Goal: Task Accomplishment & Management: Complete application form

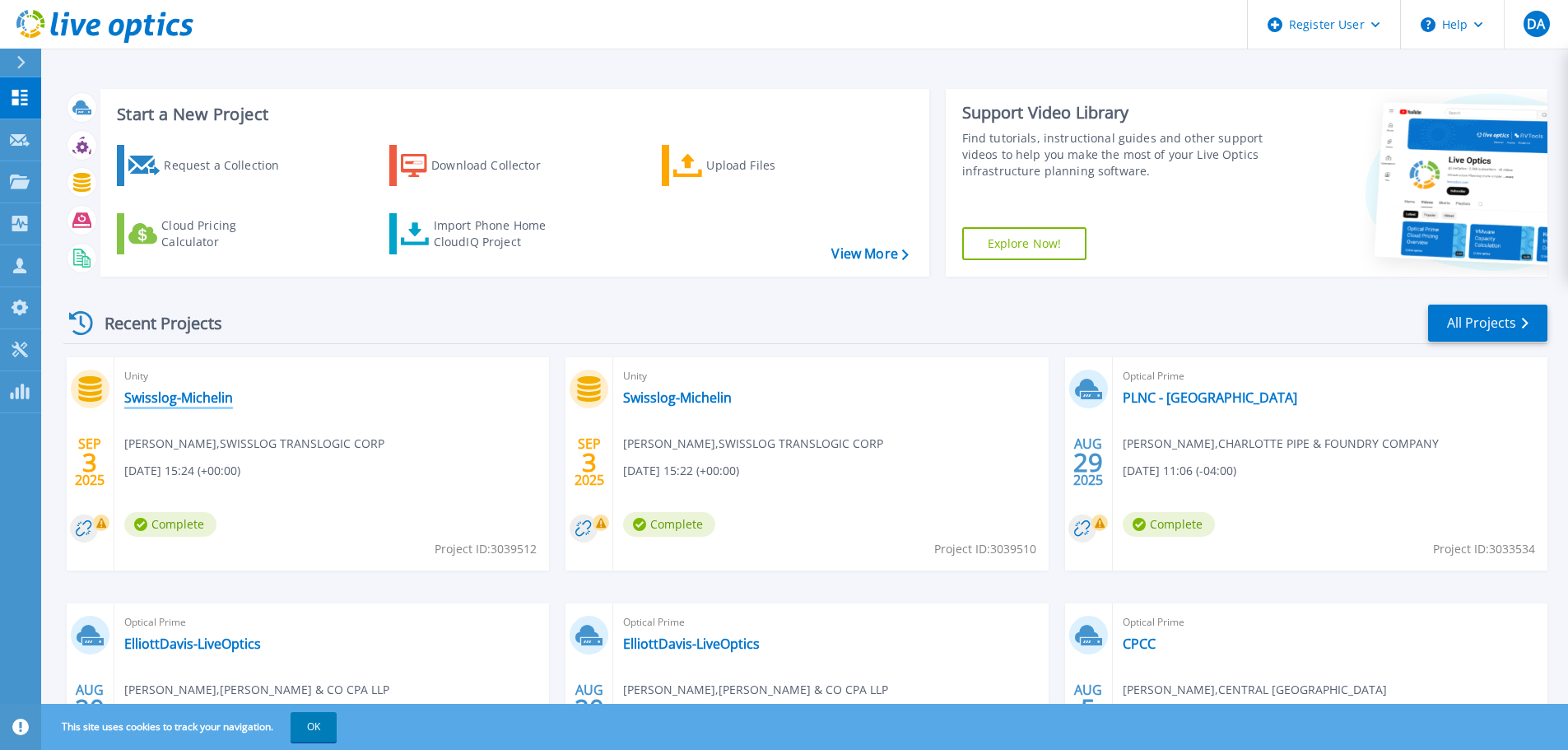
click at [180, 400] on link "Swisslog-Michelin" at bounding box center [178, 397] width 108 height 16
click at [188, 404] on link "Swisslog-Michelin" at bounding box center [178, 397] width 108 height 16
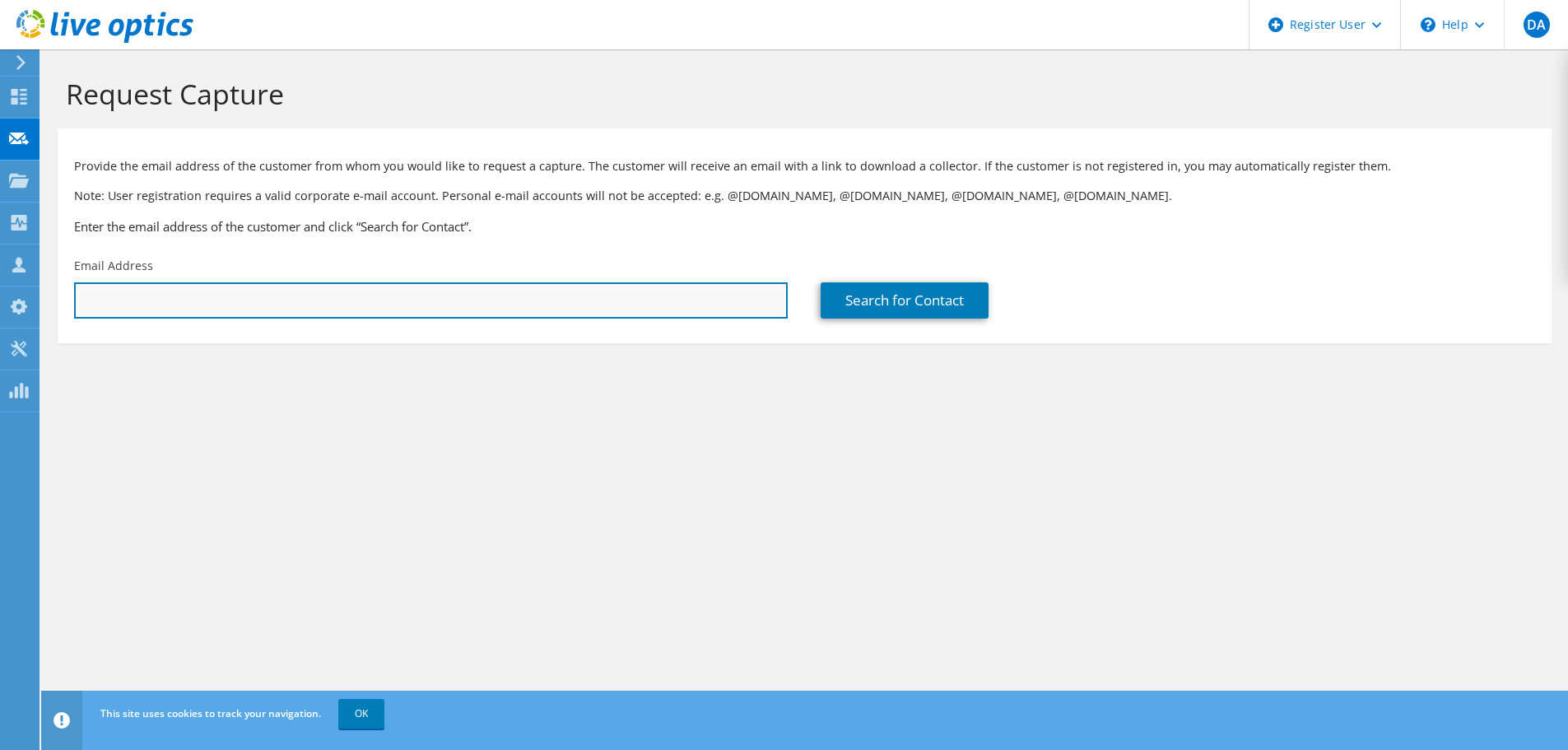
click at [171, 295] on input "text" at bounding box center [430, 301] width 713 height 36
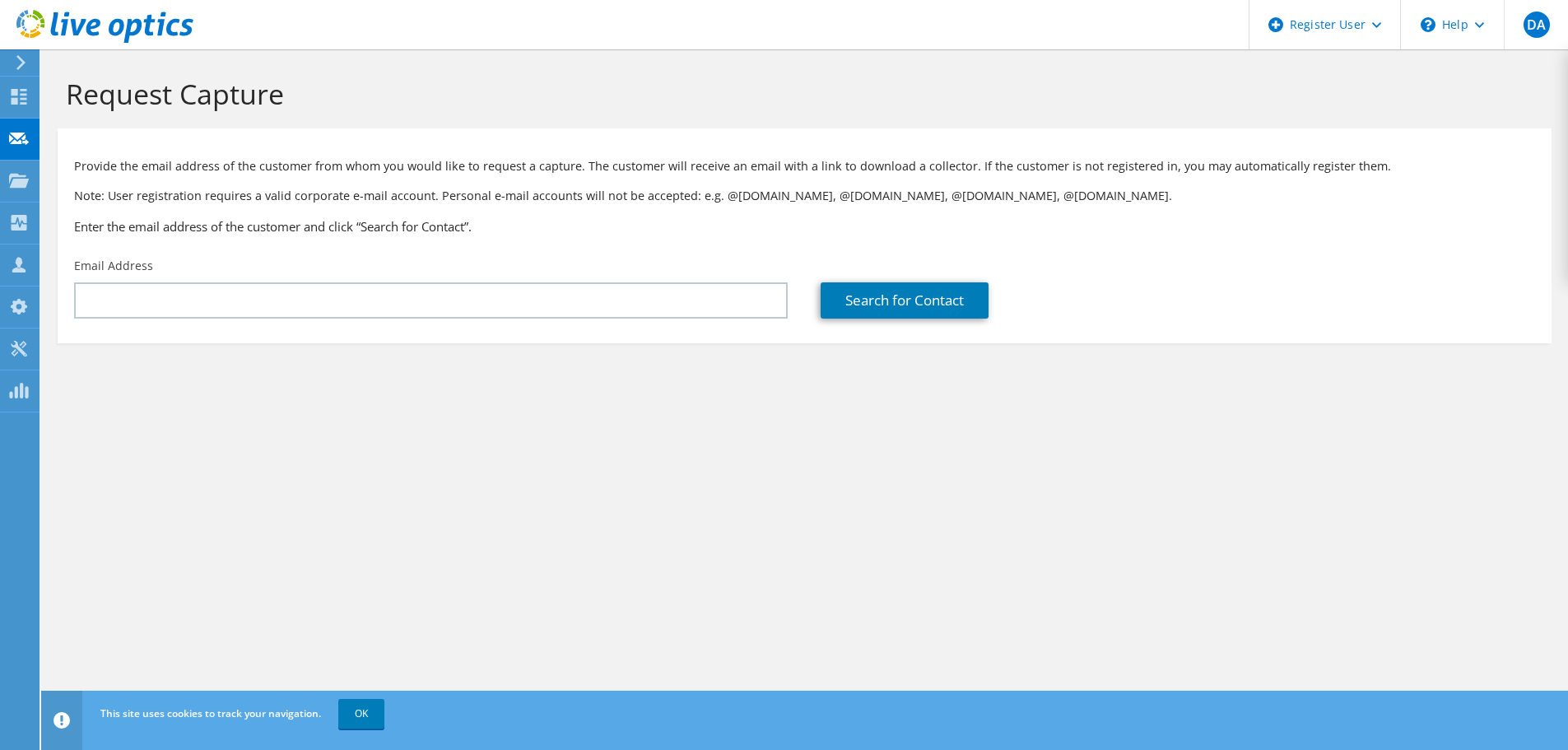
click at [102, 388] on section "Request Capture Provide the email address of the customer from whom you would l…" at bounding box center [805, 237] width 1527 height 376
click at [120, 264] on label "Email Address" at bounding box center [114, 265] width 79 height 16
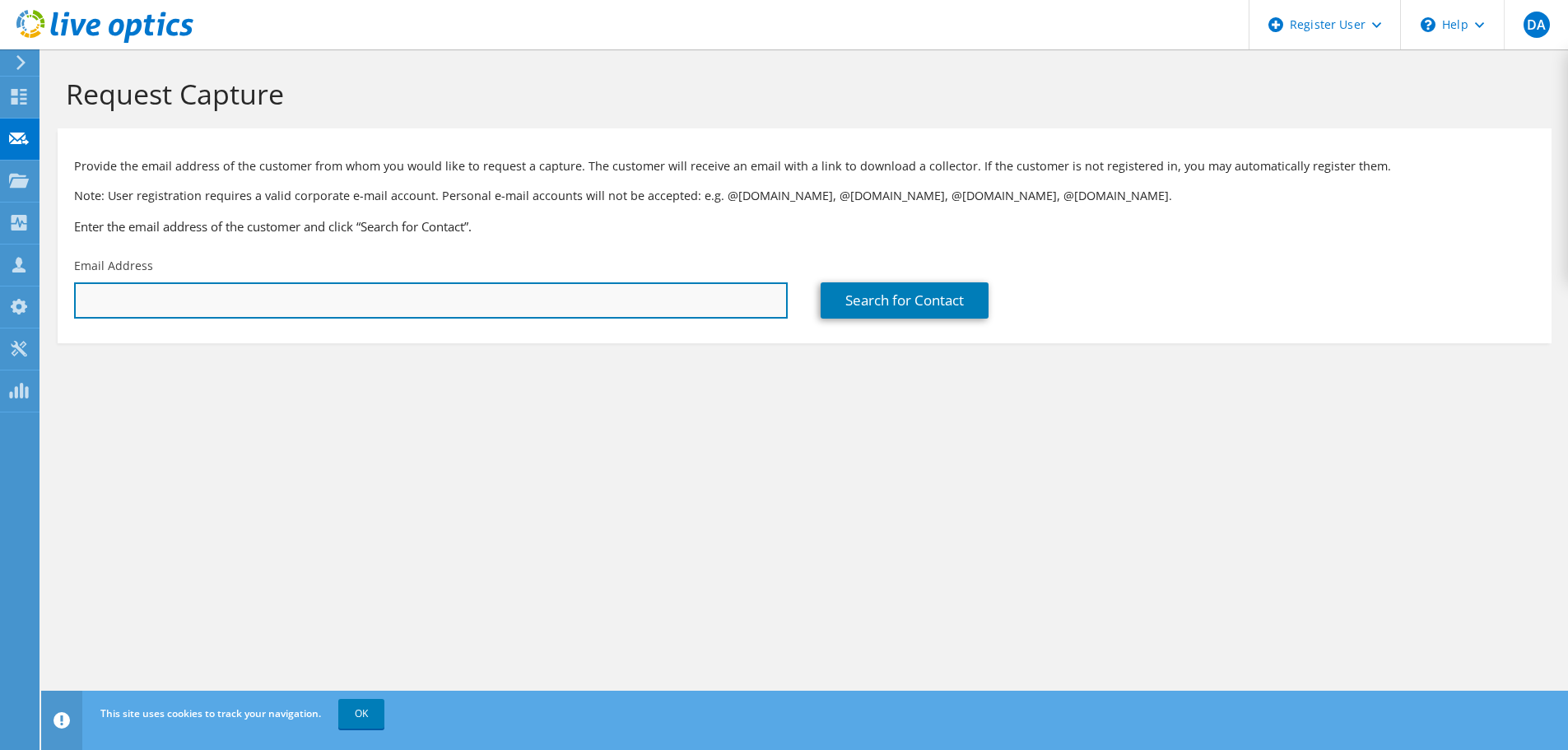
click at [114, 294] on input "text" at bounding box center [430, 301] width 713 height 36
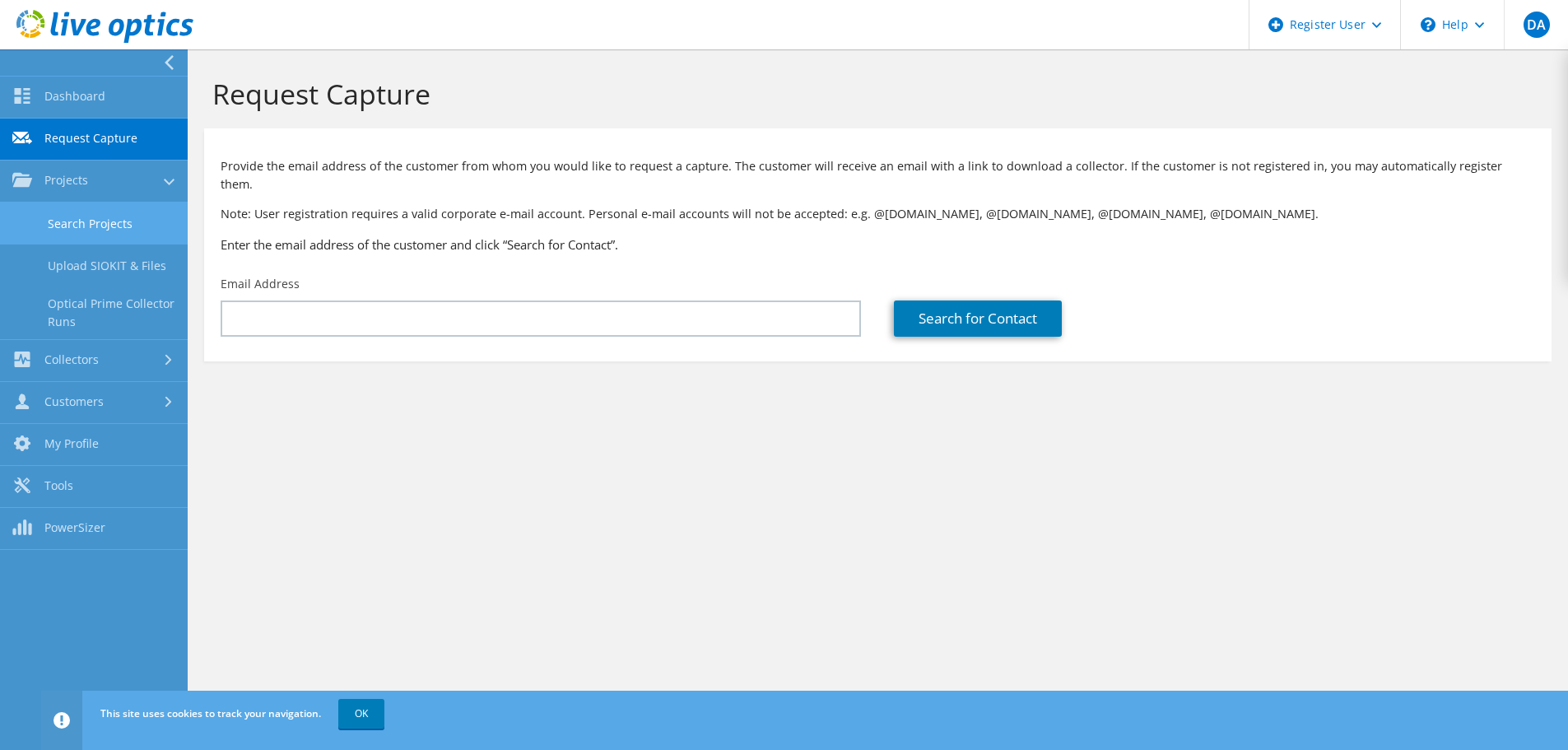
click at [83, 216] on link "Search Projects" at bounding box center [94, 223] width 188 height 42
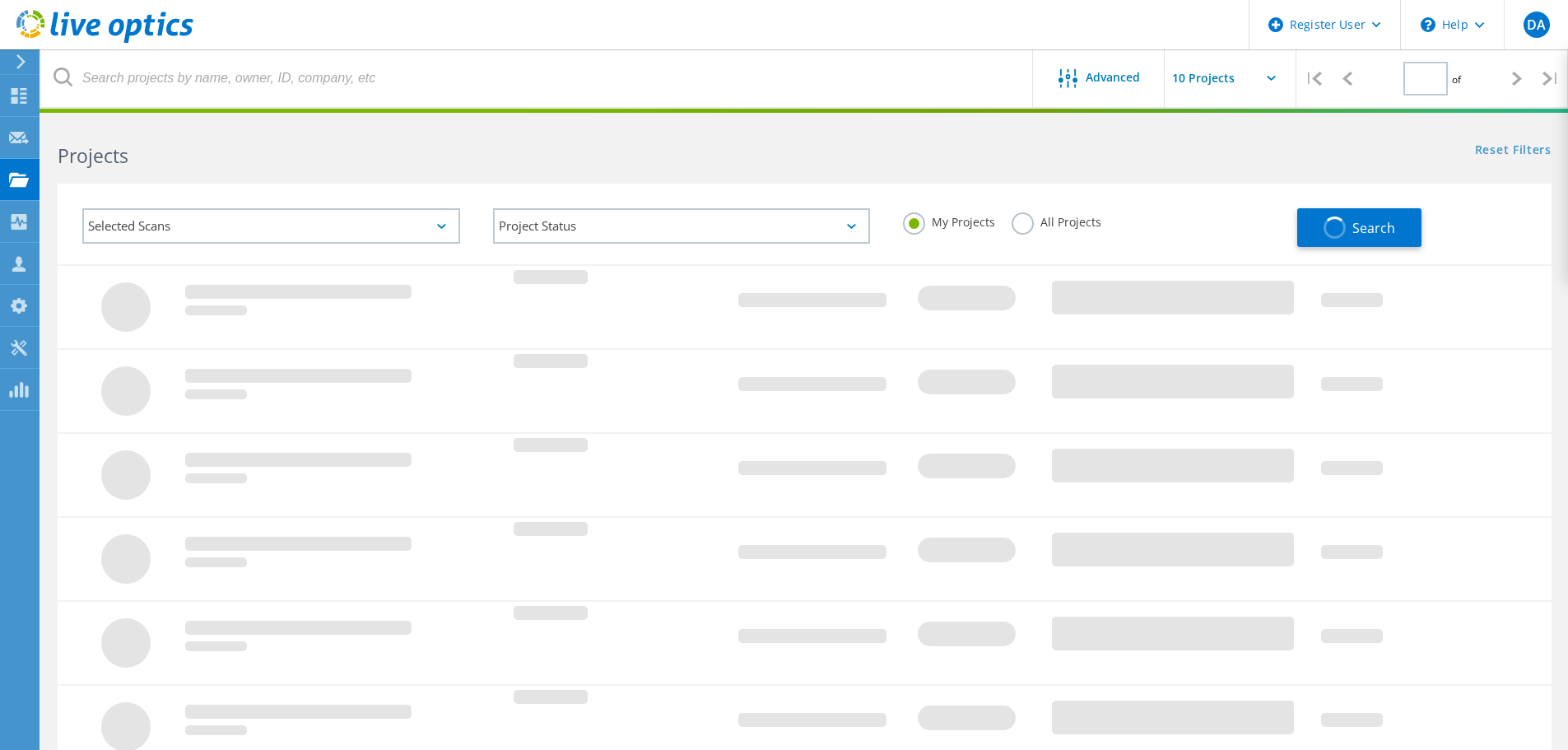
type input "1"
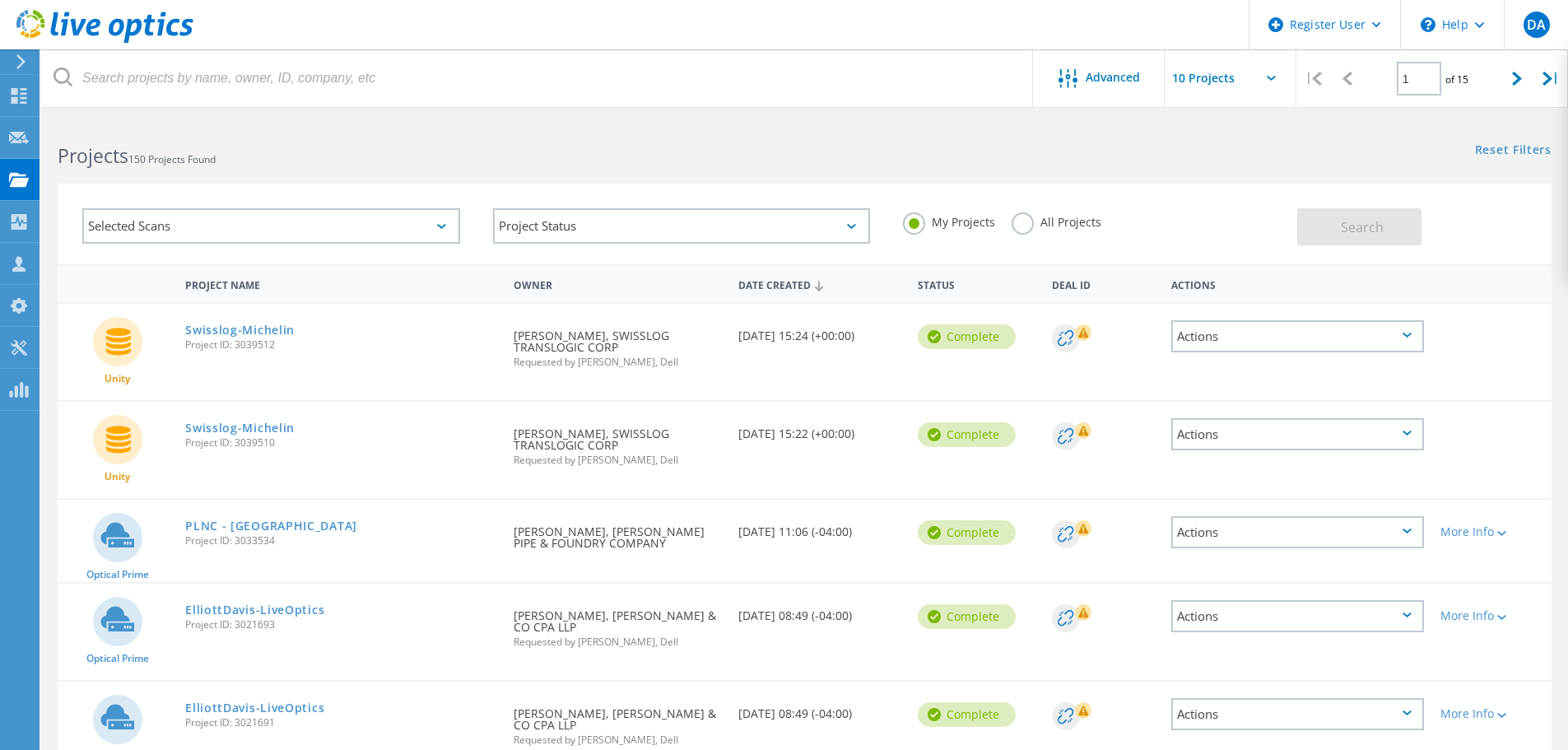
click at [614, 346] on div "Requested By Kevin Campbell, SWISSLOG TRANSLOGIC CORP Requested by Derrick Adom…" at bounding box center [617, 344] width 224 height 80
click at [1411, 344] on div "Actions" at bounding box center [1298, 336] width 253 height 32
click at [1308, 299] on div "Project Details" at bounding box center [1298, 299] width 250 height 26
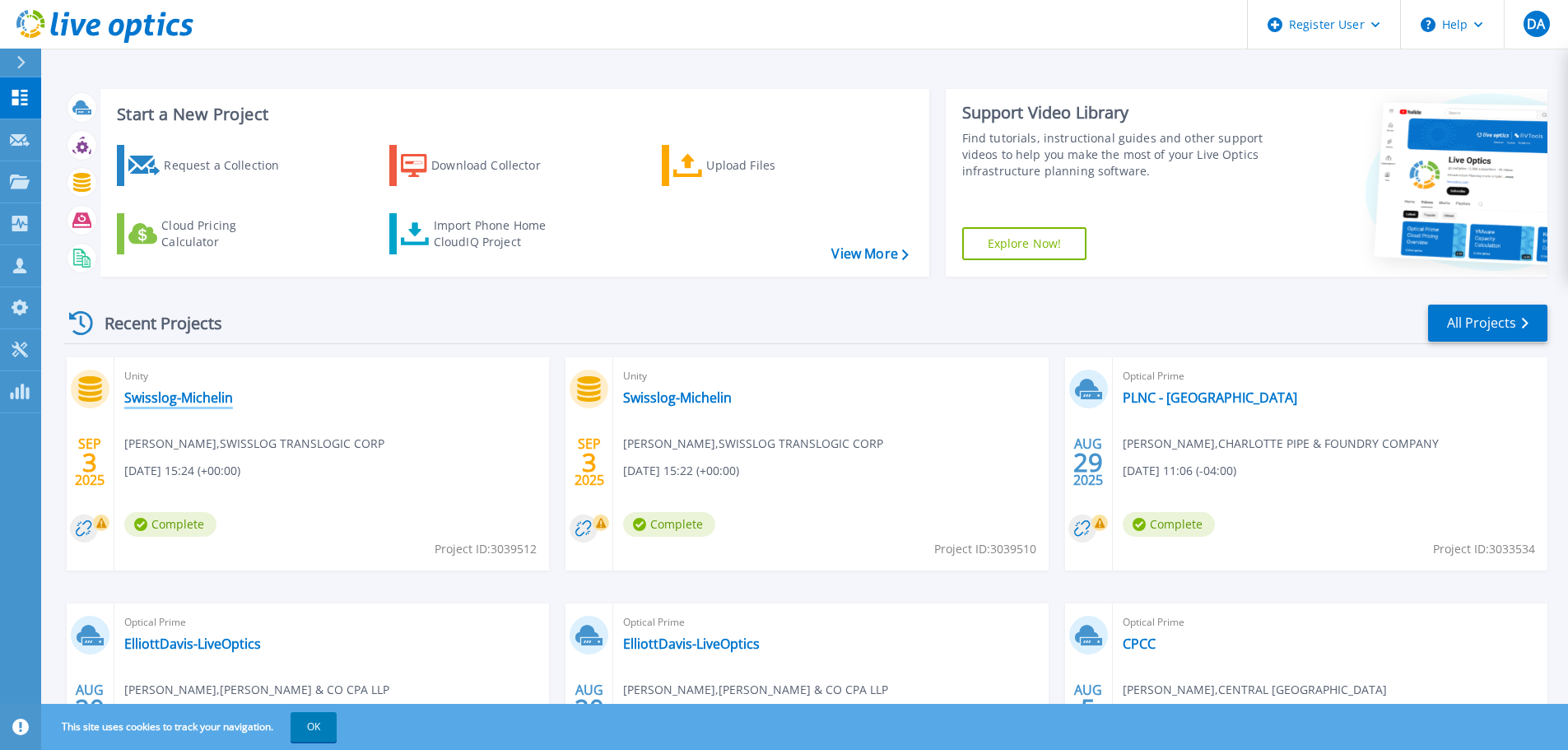
click at [173, 400] on link "Swisslog-Michelin" at bounding box center [178, 397] width 108 height 16
click at [22, 172] on link "Projects Projects" at bounding box center [21, 182] width 41 height 42
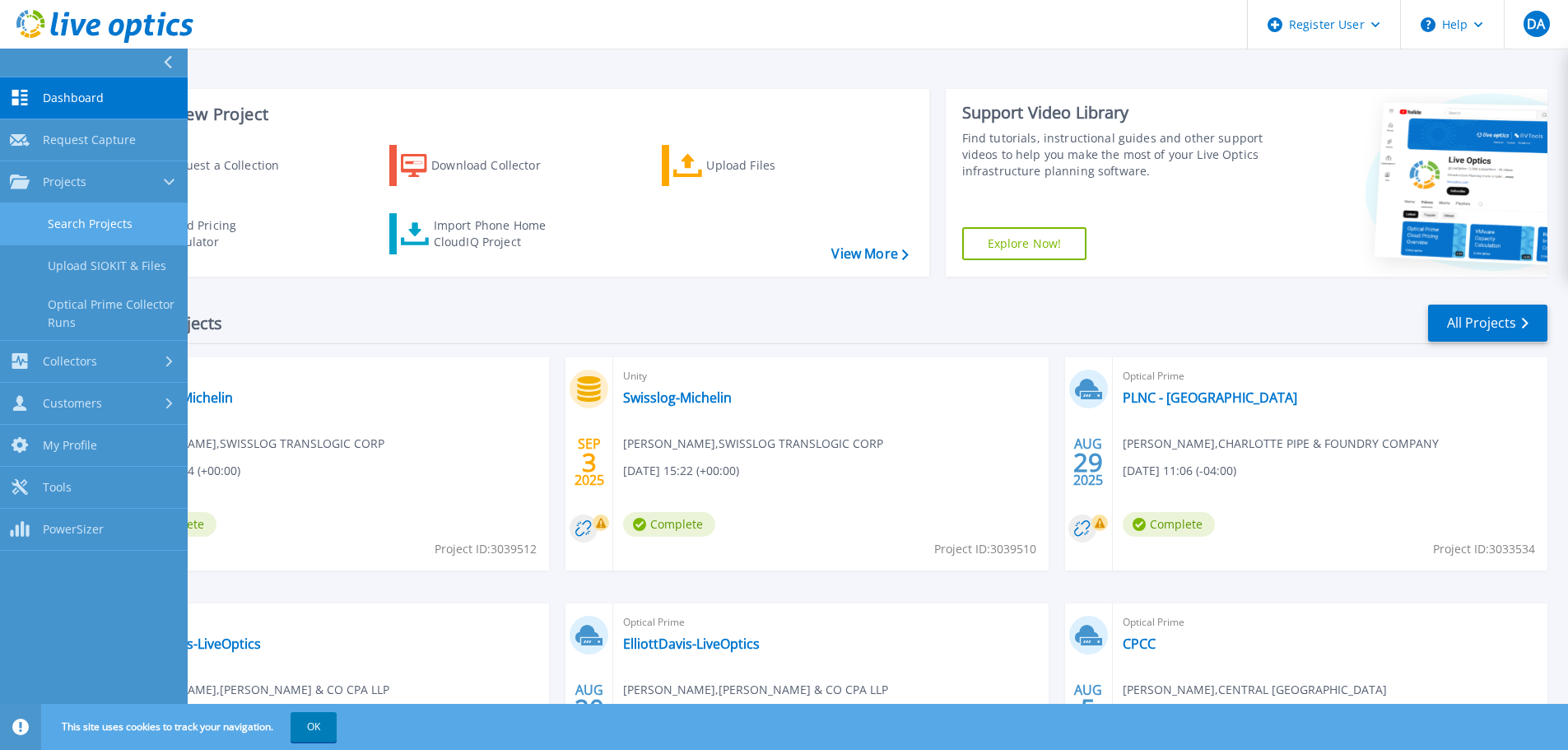
click at [69, 216] on link "Search Projects" at bounding box center [94, 224] width 188 height 42
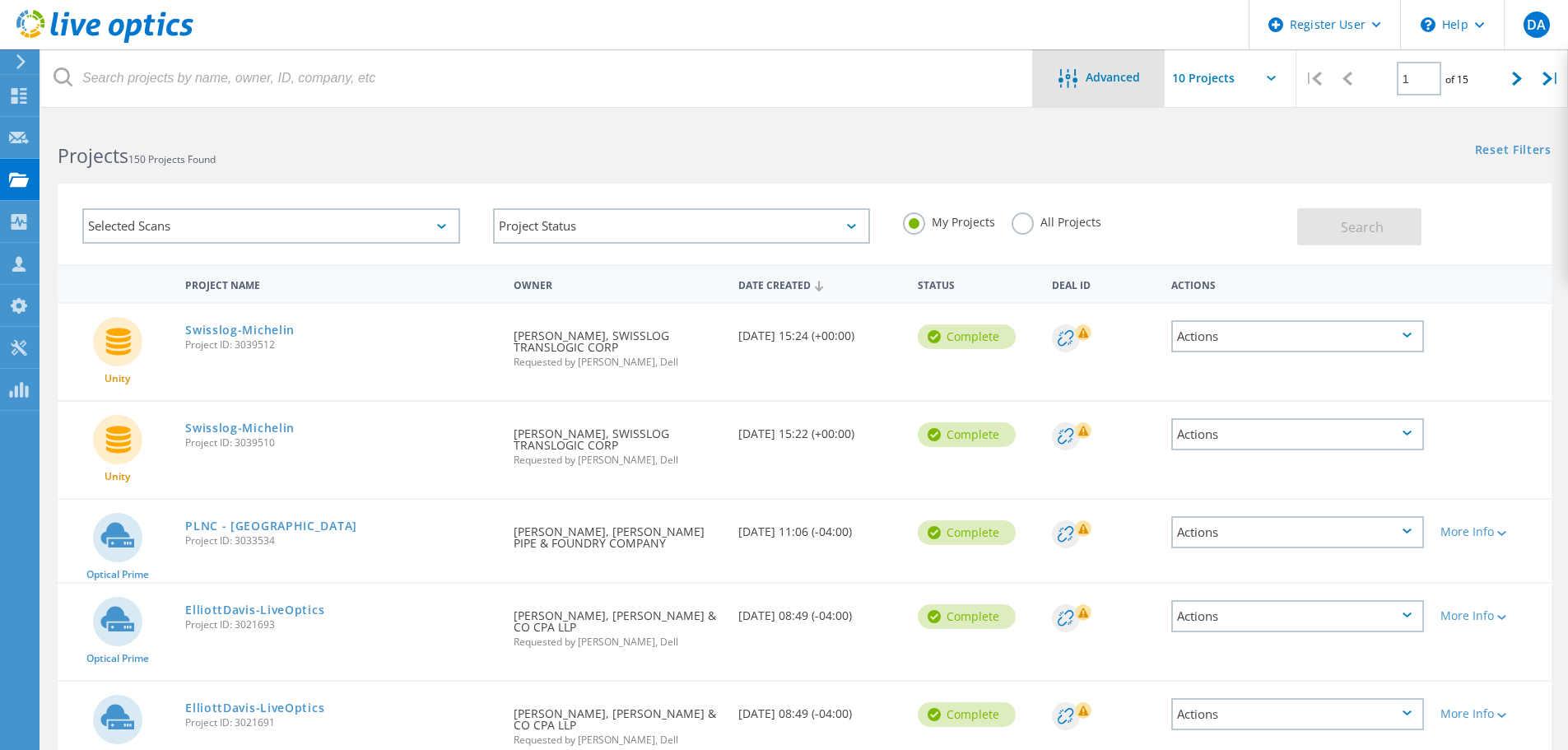
click at [1136, 80] on span "Advanced" at bounding box center [1113, 77] width 54 height 11
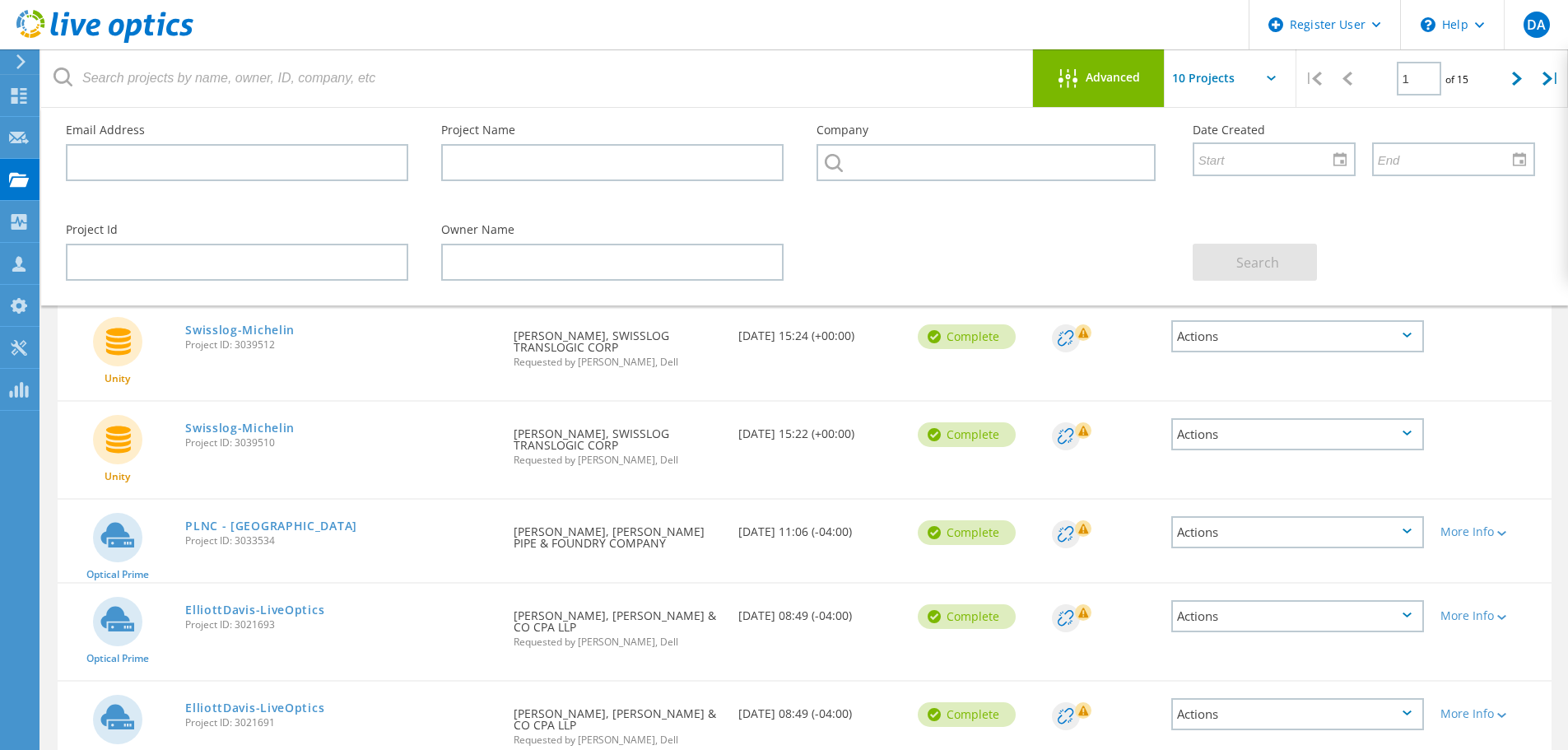
click at [1136, 81] on span "Advanced" at bounding box center [1113, 77] width 54 height 11
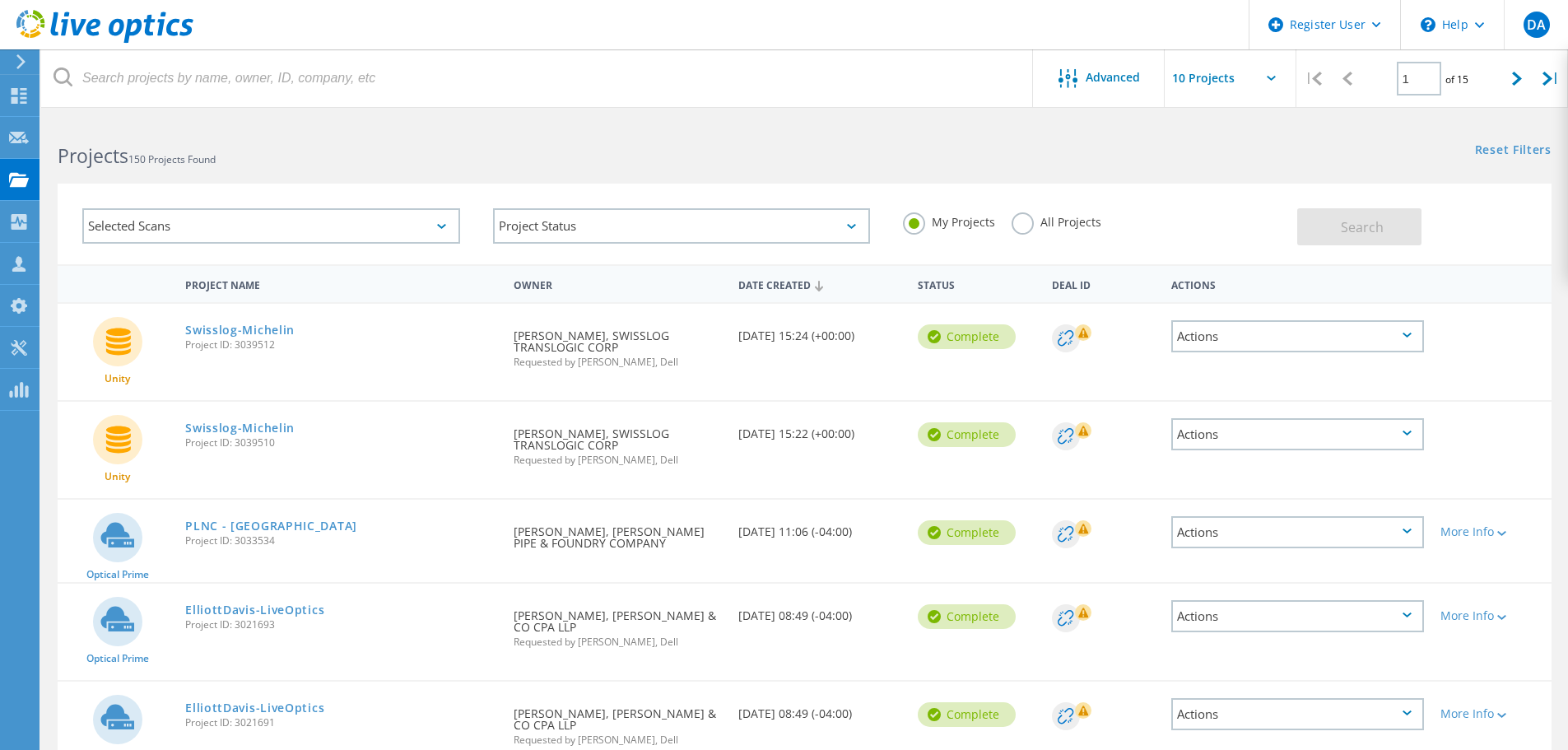
click at [1291, 323] on div "Actions" at bounding box center [1298, 336] width 253 height 32
click at [1252, 215] on div "My Projects All Projects" at bounding box center [1091, 222] width 411 height 61
click at [631, 360] on span "Requested by [PERSON_NAME], Dell" at bounding box center [617, 362] width 207 height 9
click at [559, 349] on div "Requested By Kevin Campbell, SWISSLOG TRANSLOGIC CORP Requested by Derrick Adom…" at bounding box center [617, 344] width 224 height 80
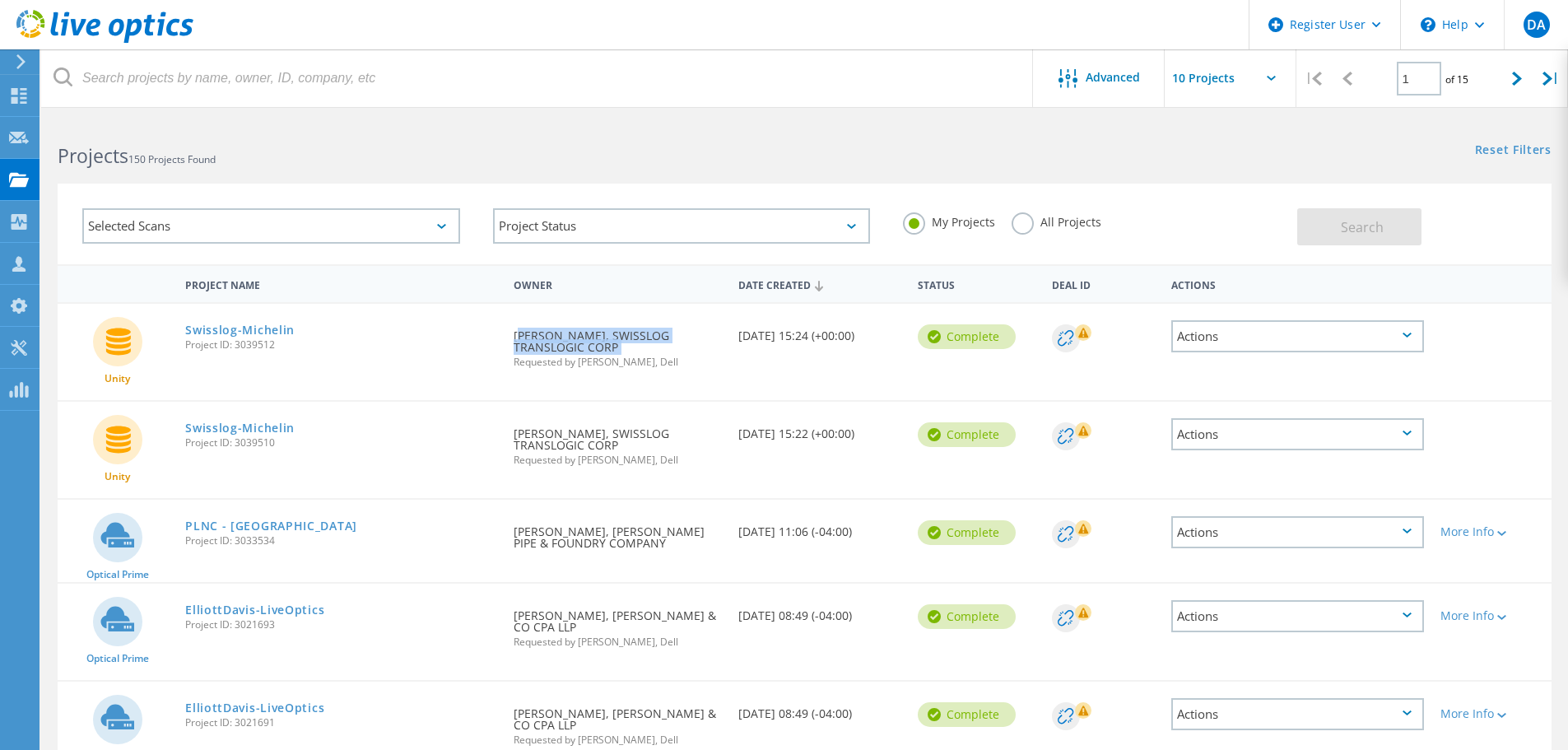
click at [559, 349] on div "Requested By Kevin Campbell, SWISSLOG TRANSLOGIC CORP Requested by Derrick Adom…" at bounding box center [617, 344] width 224 height 80
click at [630, 379] on div "Requested By Kevin Campbell, SWISSLOG TRANSLOGIC CORP Requested by Derrick Adom…" at bounding box center [617, 344] width 224 height 80
click at [1409, 448] on div "Actions" at bounding box center [1298, 434] width 253 height 32
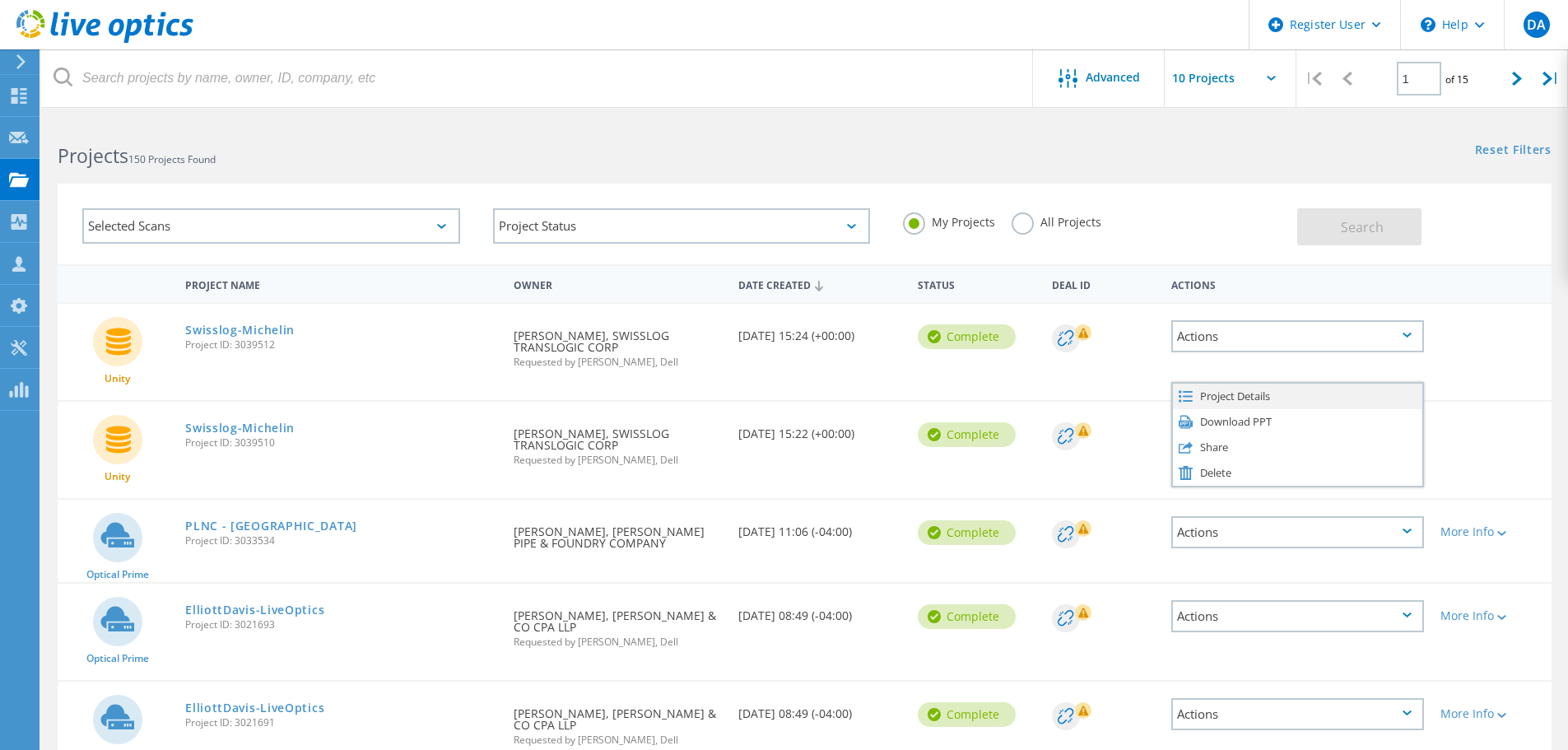
click at [1246, 400] on div "Project Details" at bounding box center [1298, 397] width 250 height 26
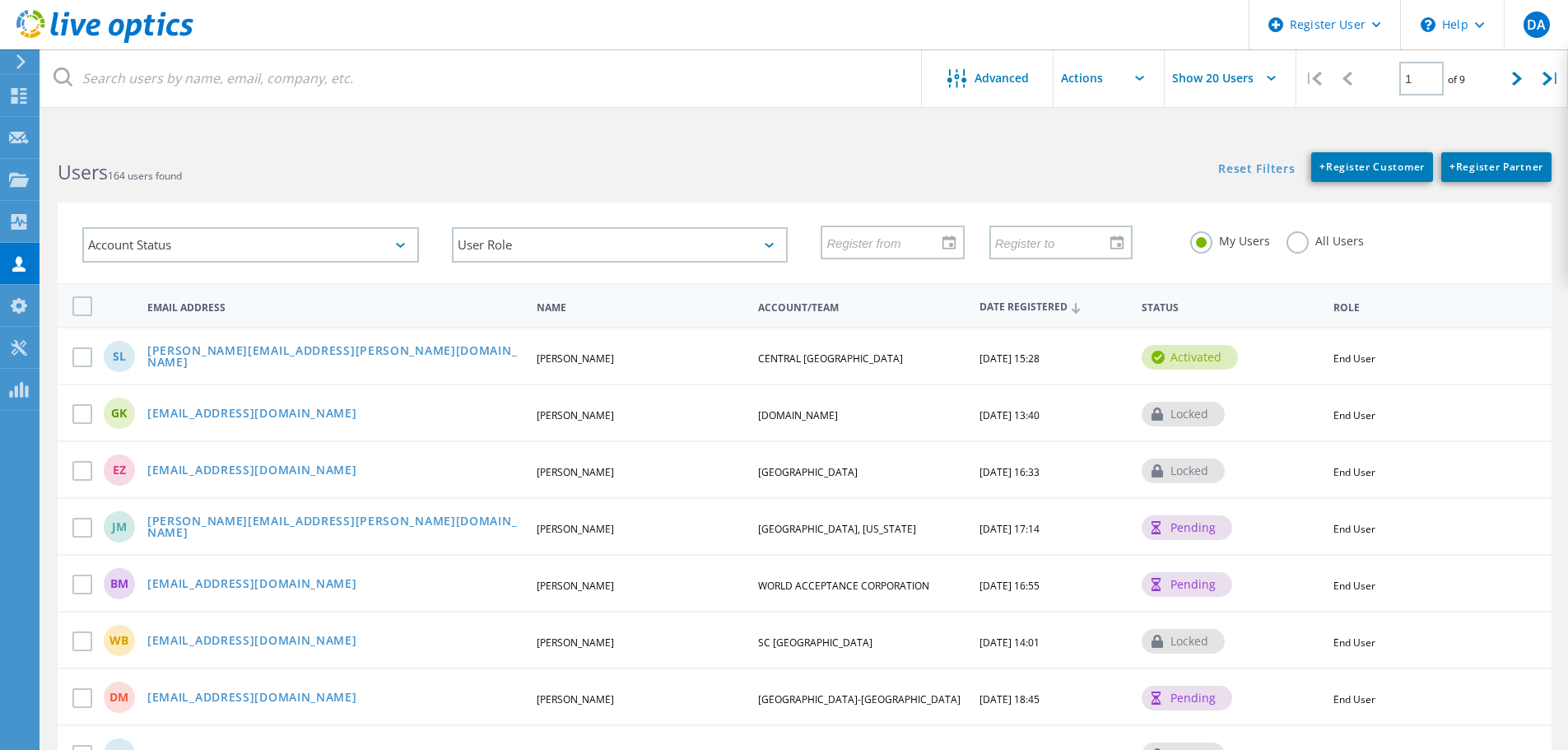
click at [1028, 303] on span "Date Registered" at bounding box center [1053, 307] width 148 height 10
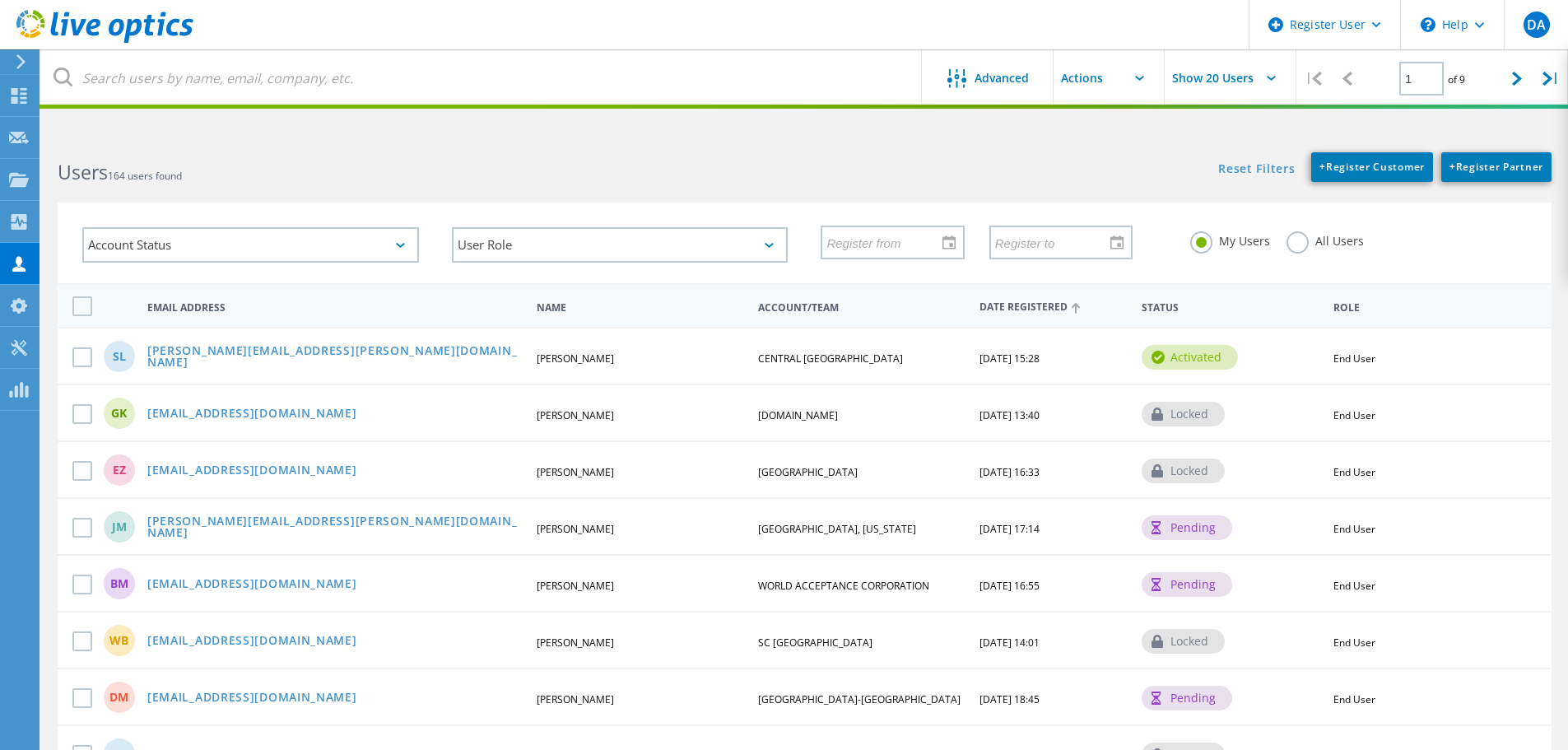
click at [1027, 305] on span "Date Registered" at bounding box center [1053, 307] width 148 height 10
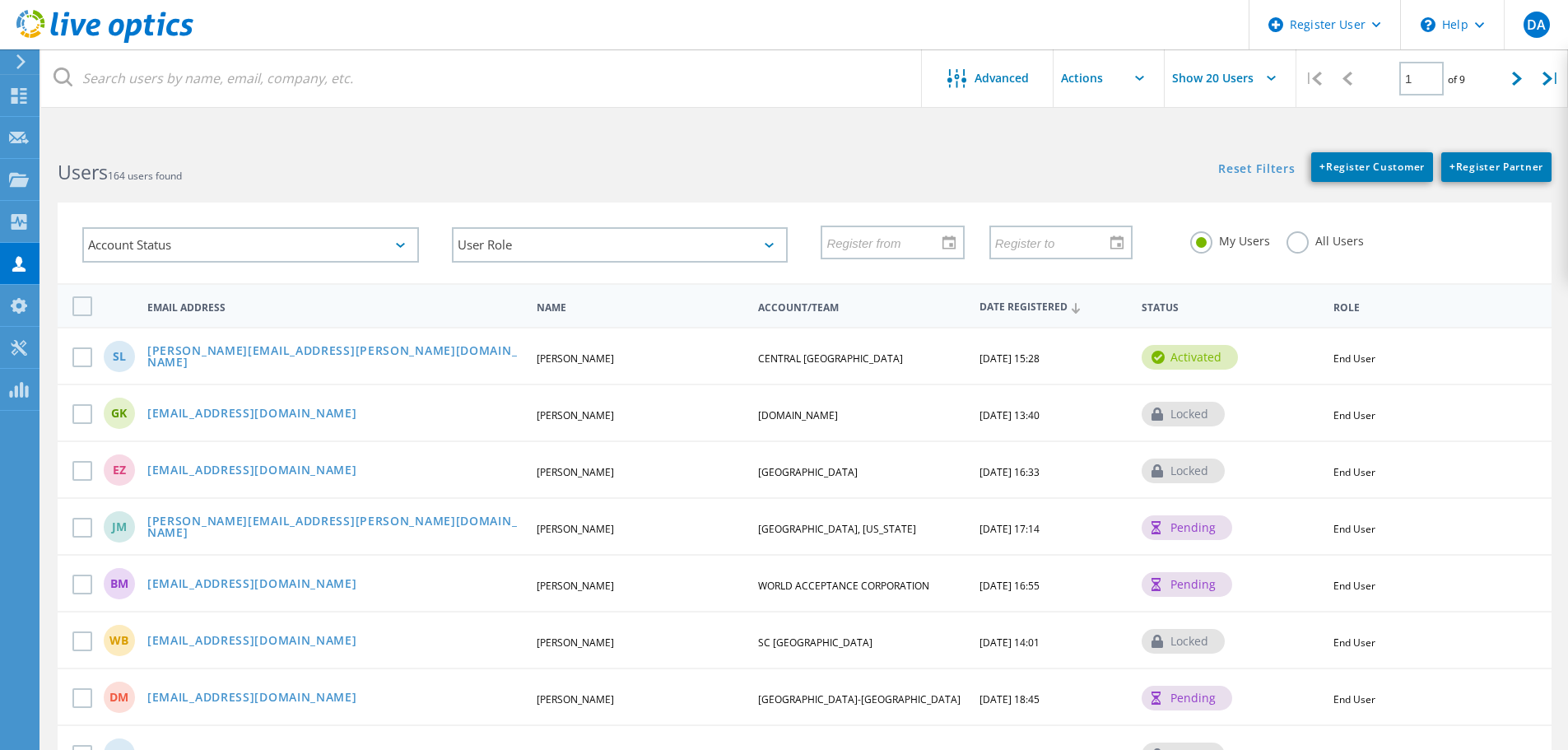
click at [1166, 313] on span "Status" at bounding box center [1231, 307] width 178 height 9
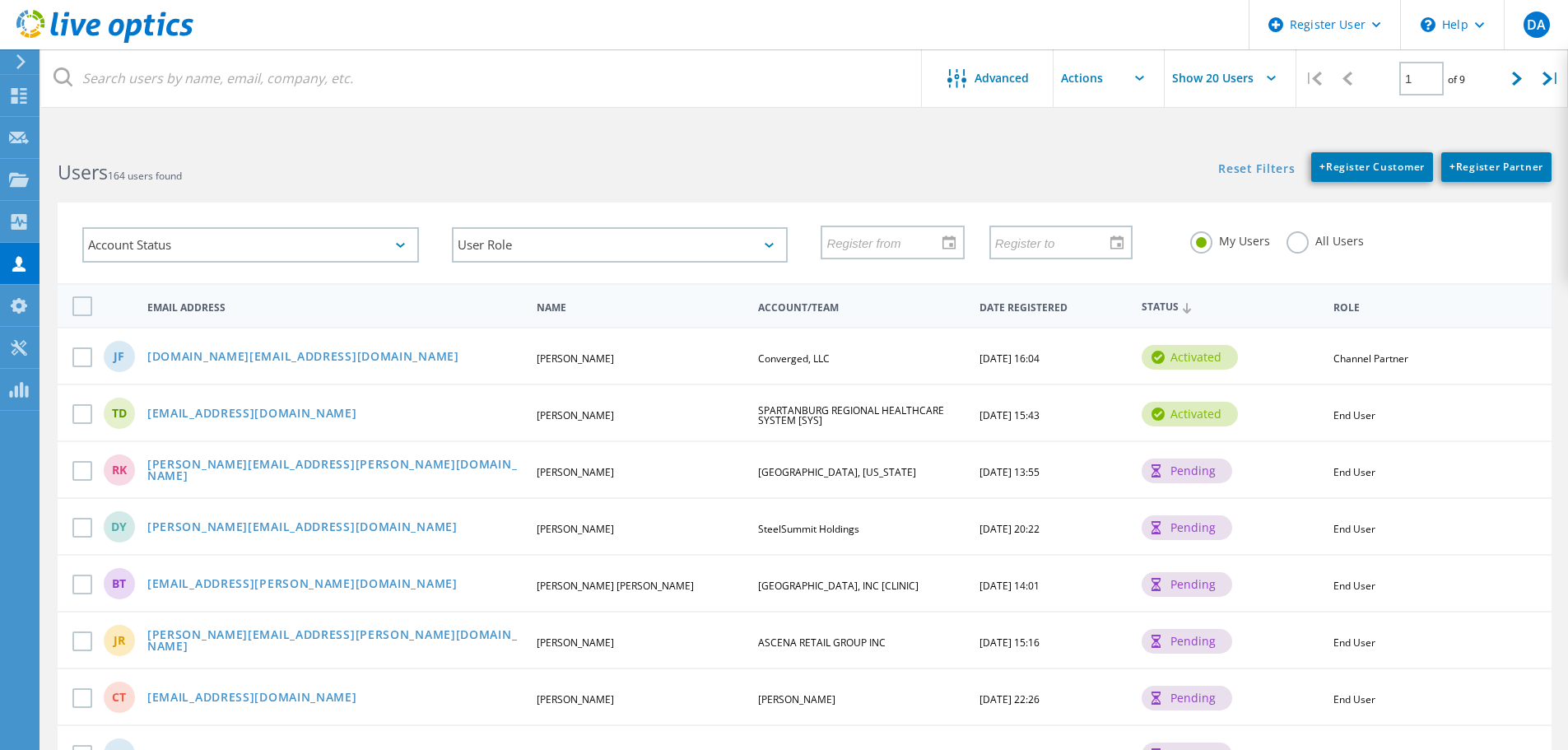
click at [786, 303] on span "Account/Team" at bounding box center [861, 307] width 207 height 9
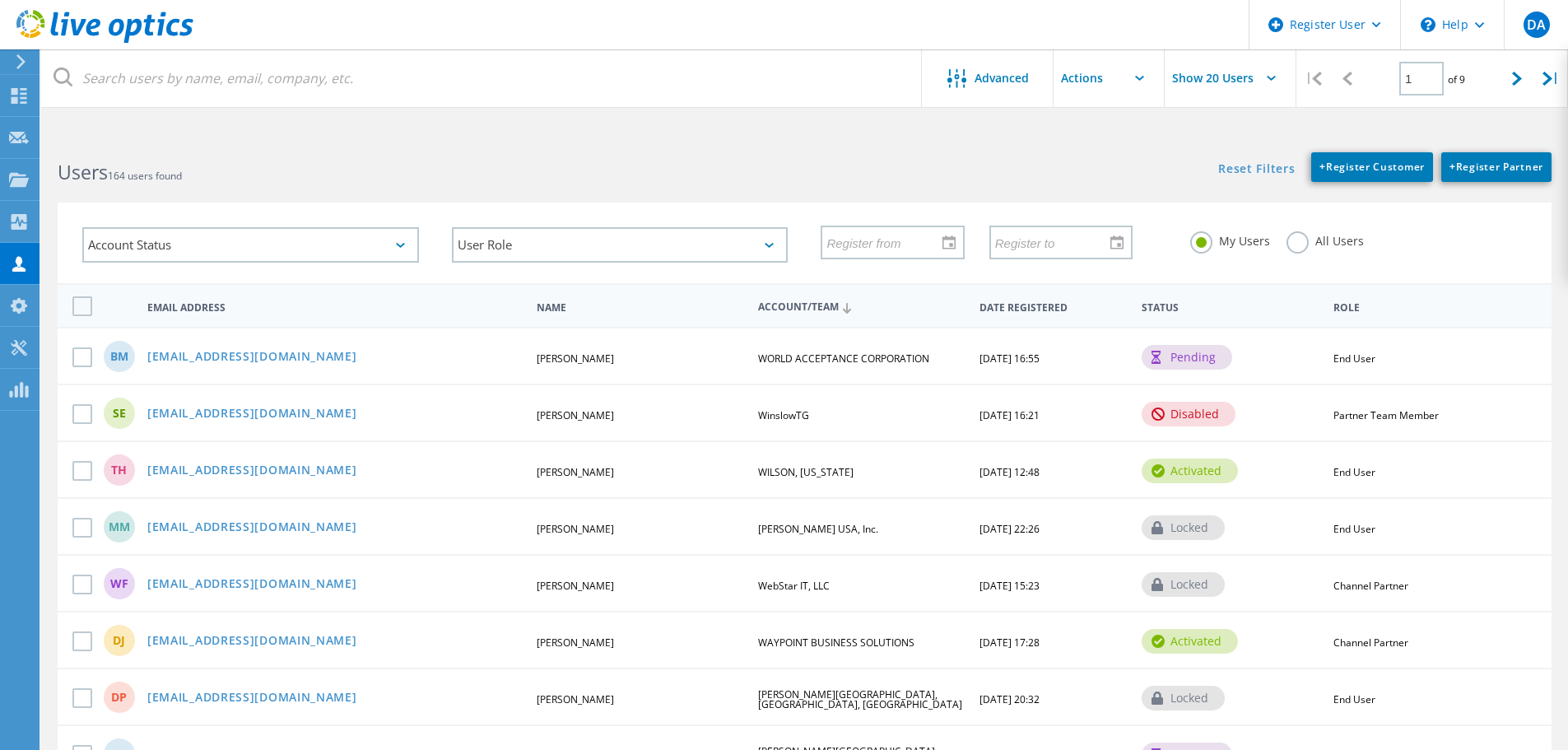
click at [803, 307] on span "Account/Team" at bounding box center [861, 307] width 207 height 10
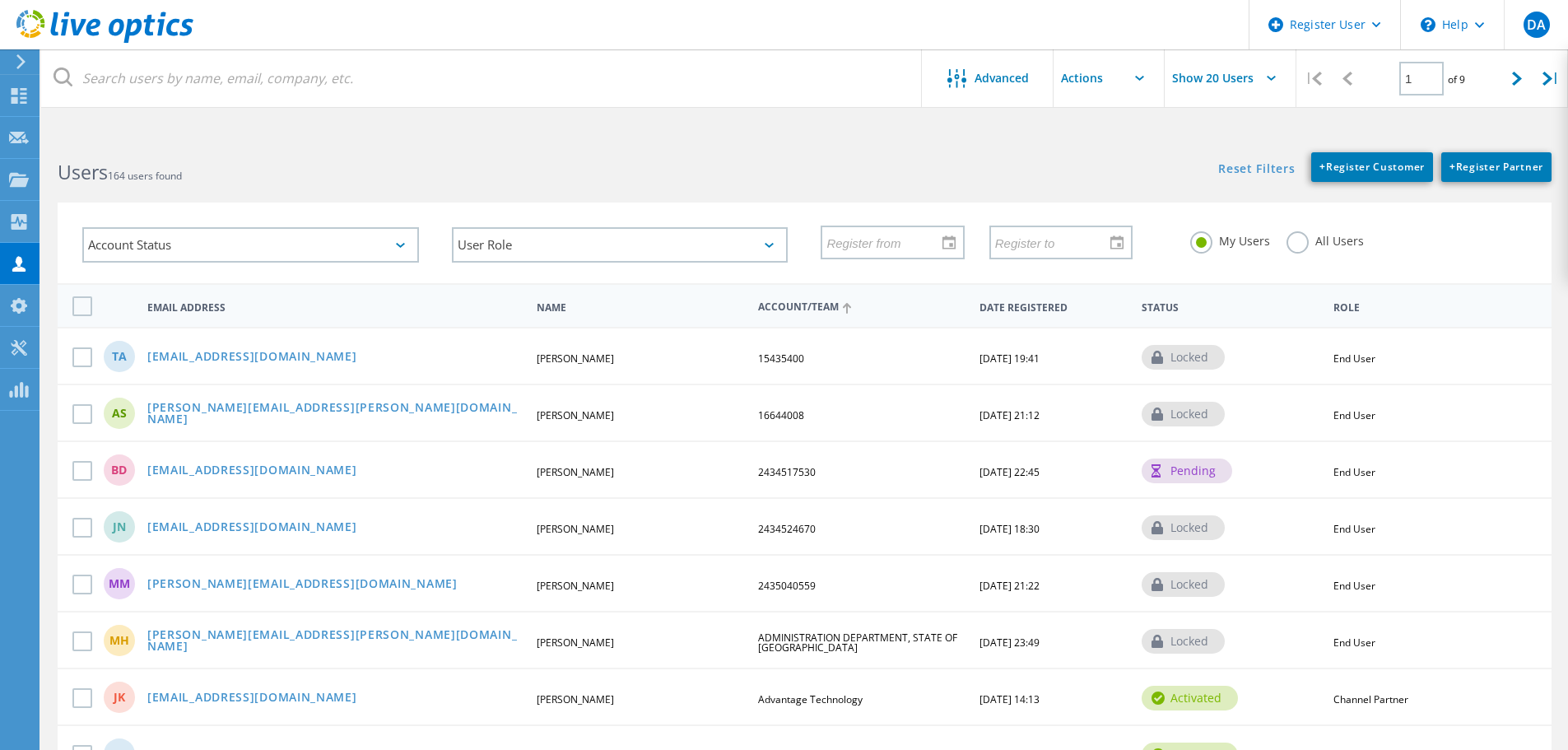
click at [803, 307] on span "Account/Team" at bounding box center [861, 307] width 207 height 10
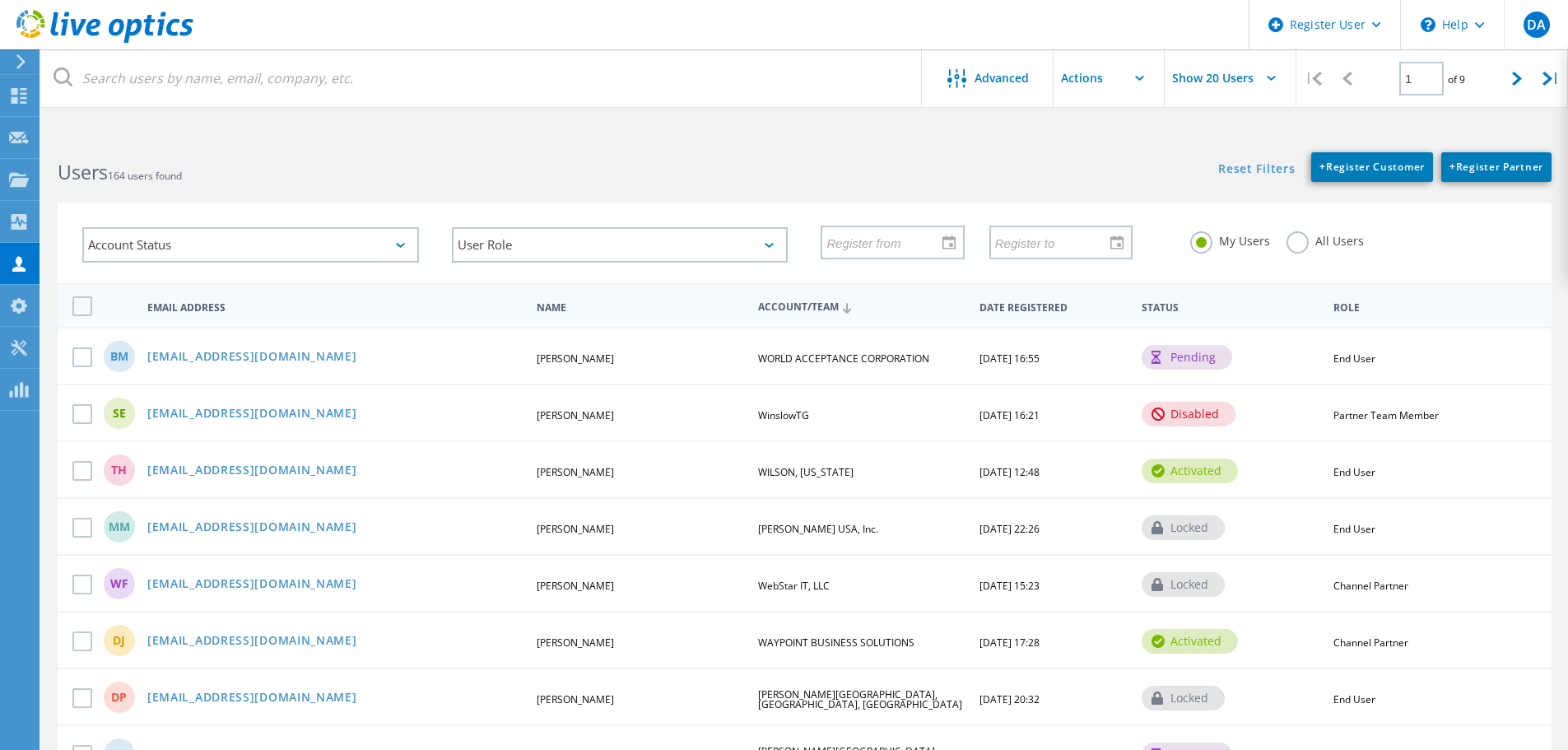
drag, startPoint x: 1512, startPoint y: 64, endPoint x: 1467, endPoint y: 96, distance: 55.2
click at [1512, 68] on div at bounding box center [1517, 78] width 34 height 59
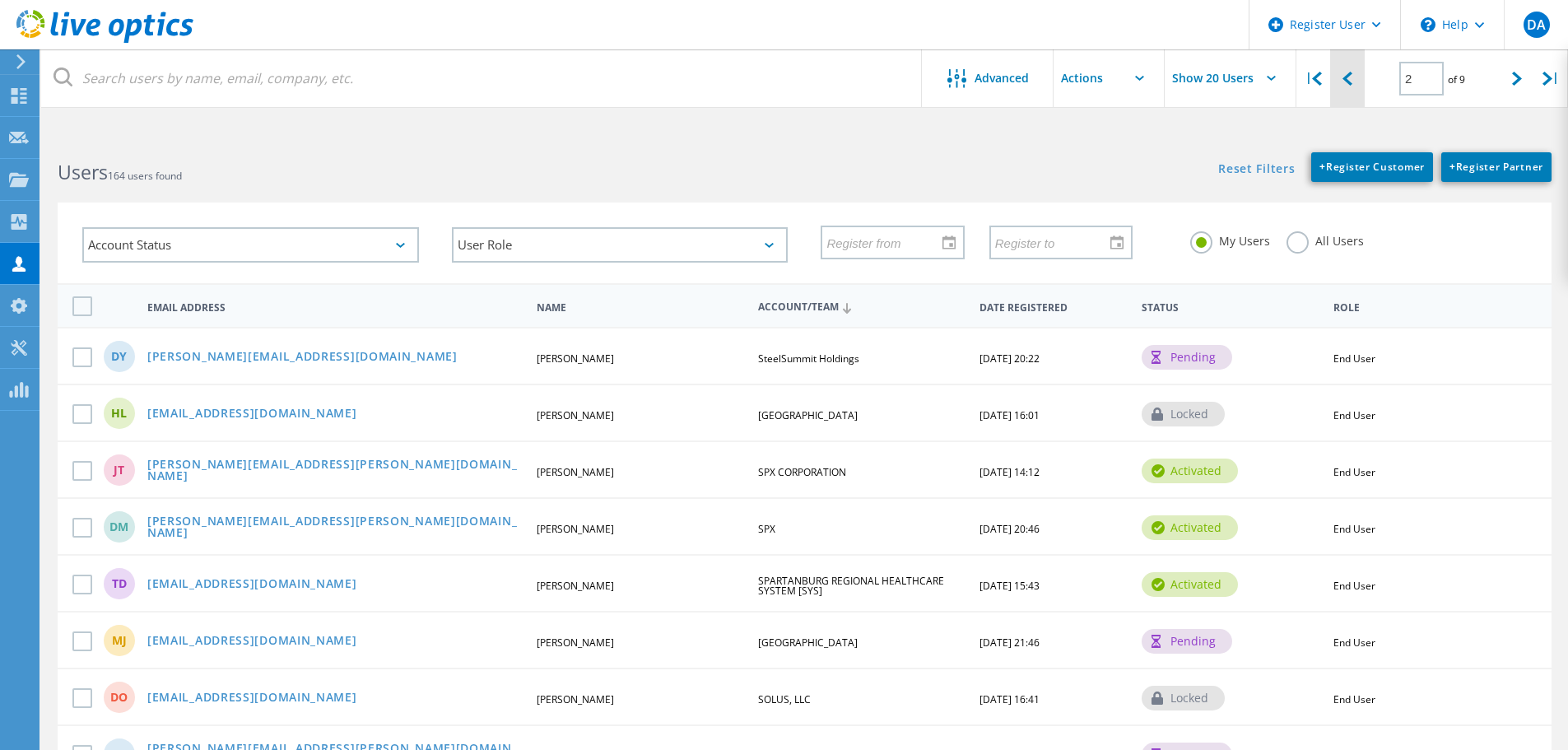
click at [1350, 74] on icon at bounding box center [1347, 78] width 9 height 14
type input "1"
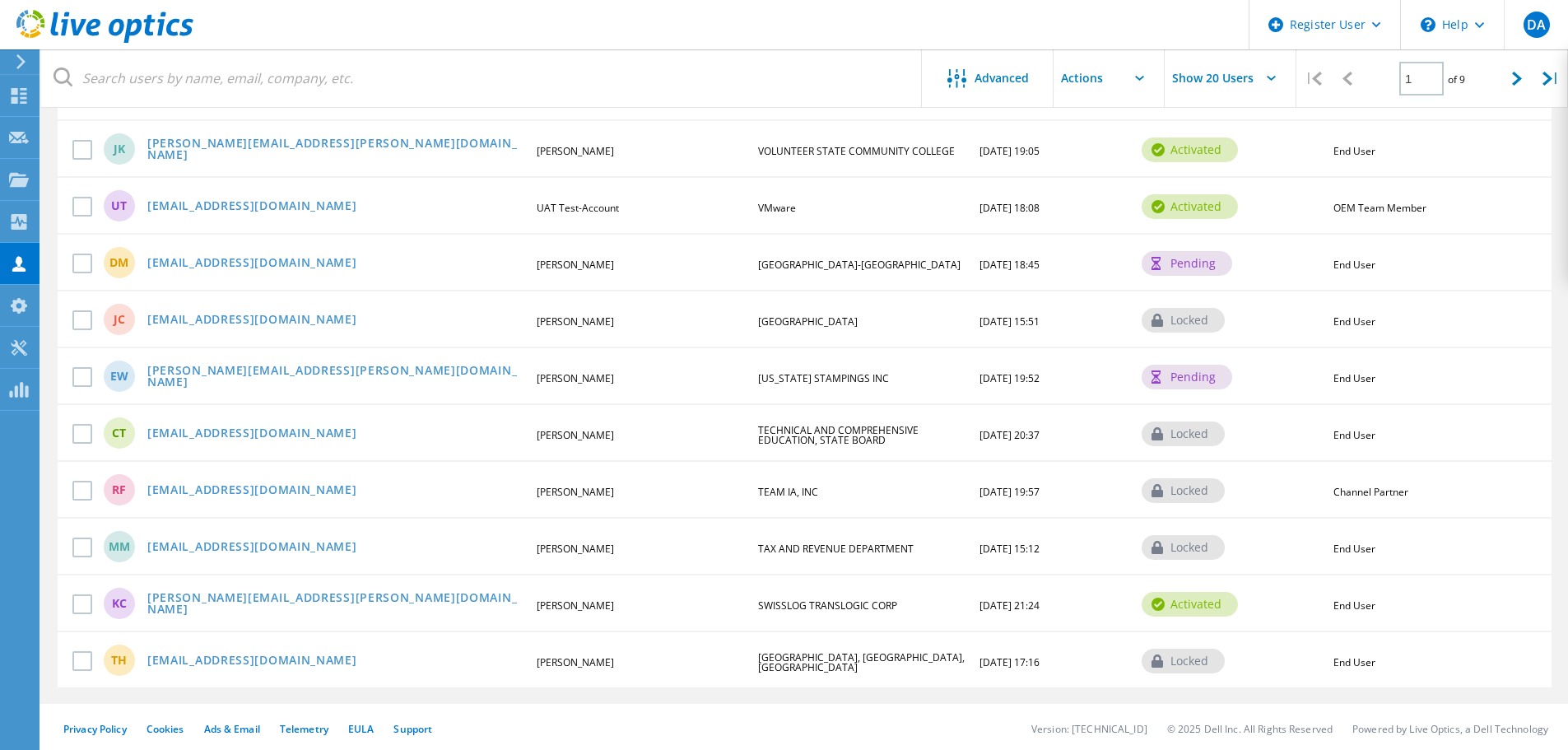
scroll to position [779, 0]
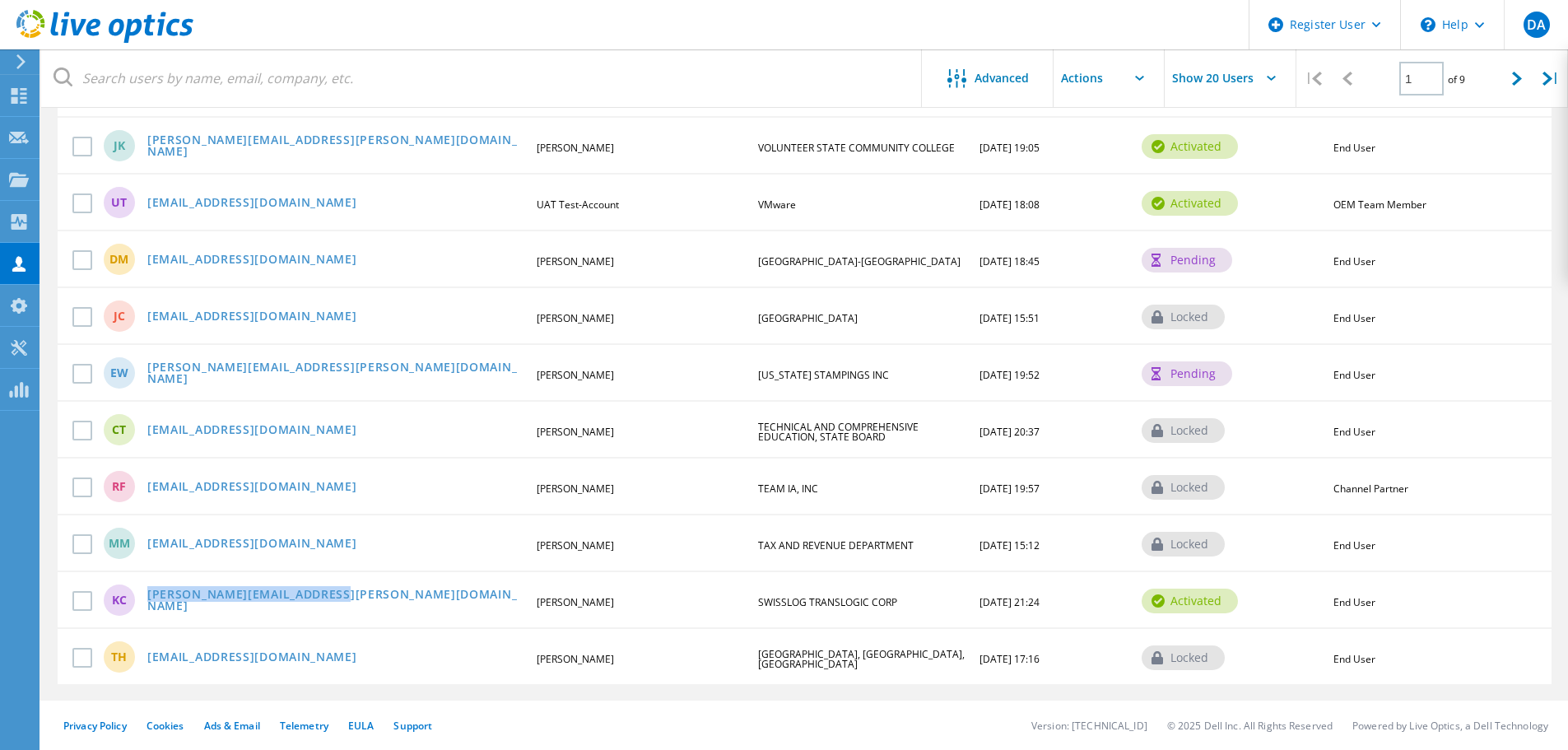
drag, startPoint x: 321, startPoint y: 610, endPoint x: 140, endPoint y: 598, distance: 181.4
click at [140, 598] on div "kevin.campbell@swisslog.com" at bounding box center [335, 602] width 392 height 26
copy link "kevin.campbell@swisslog.com"
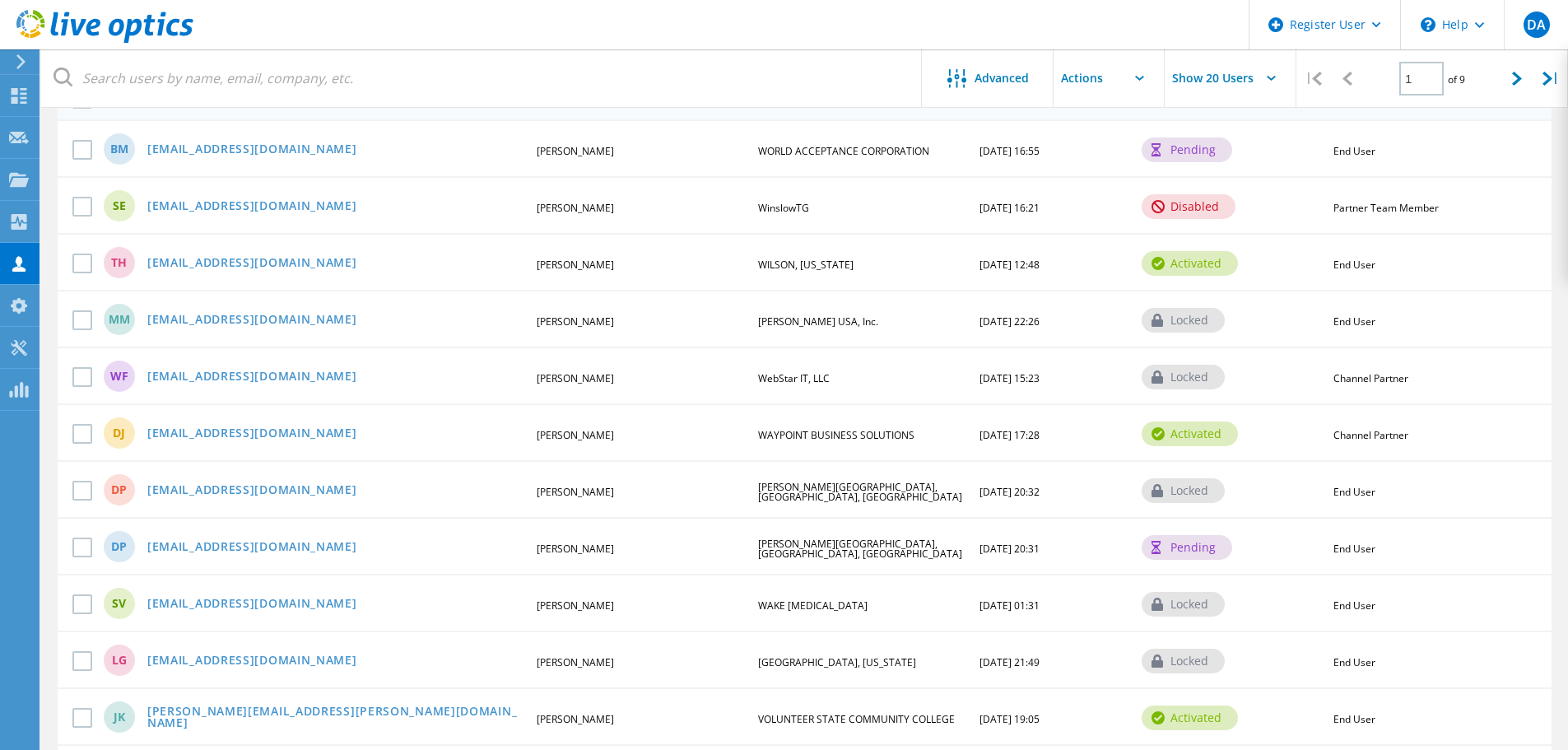
scroll to position [0, 0]
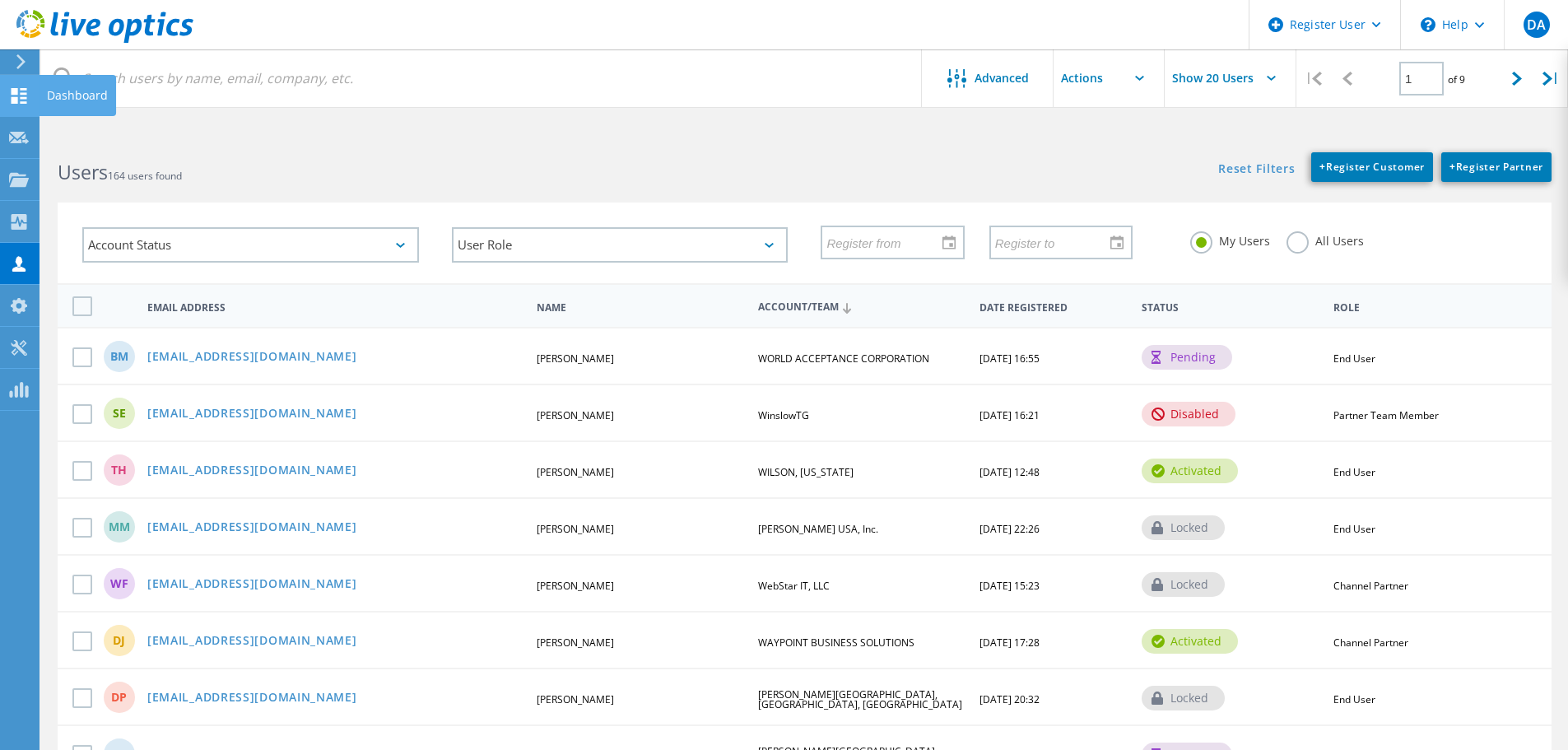
click at [26, 102] on use at bounding box center [19, 96] width 15 height 15
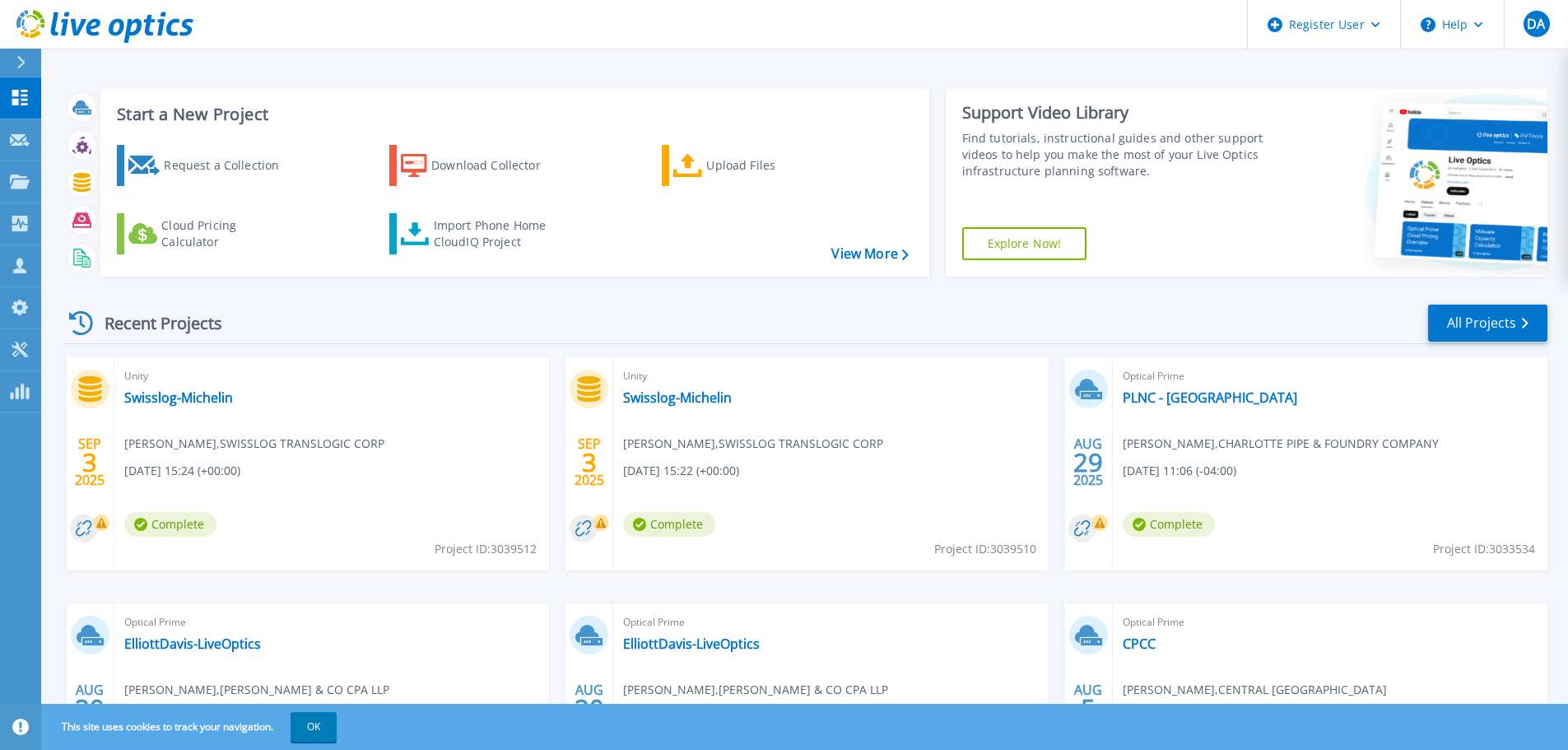
click at [350, 318] on div "Recent Projects All Projects" at bounding box center [806, 324] width 1485 height 41
click at [18, 170] on link "Projects Projects" at bounding box center [21, 182] width 41 height 42
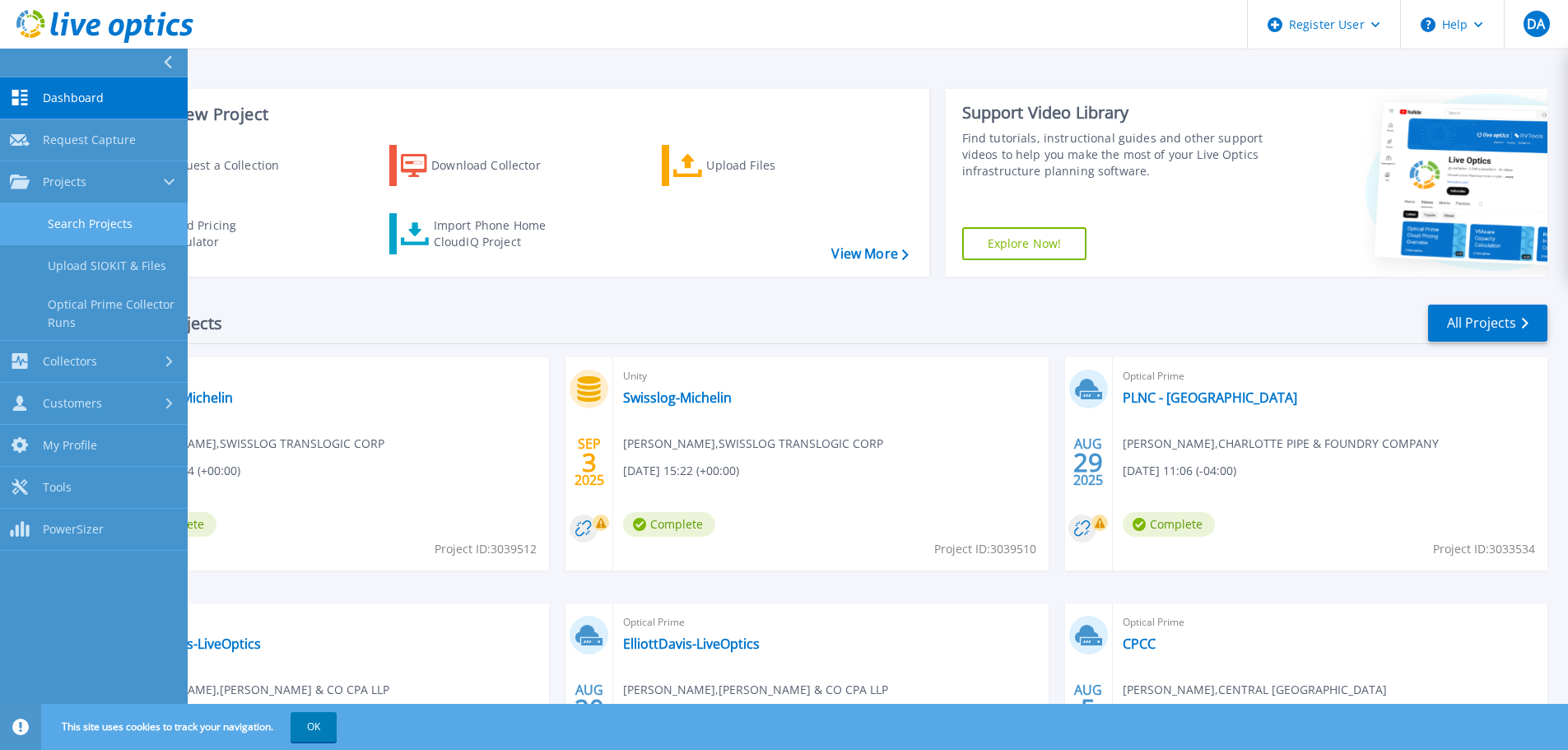
click at [157, 231] on link "Search Projects" at bounding box center [94, 224] width 188 height 42
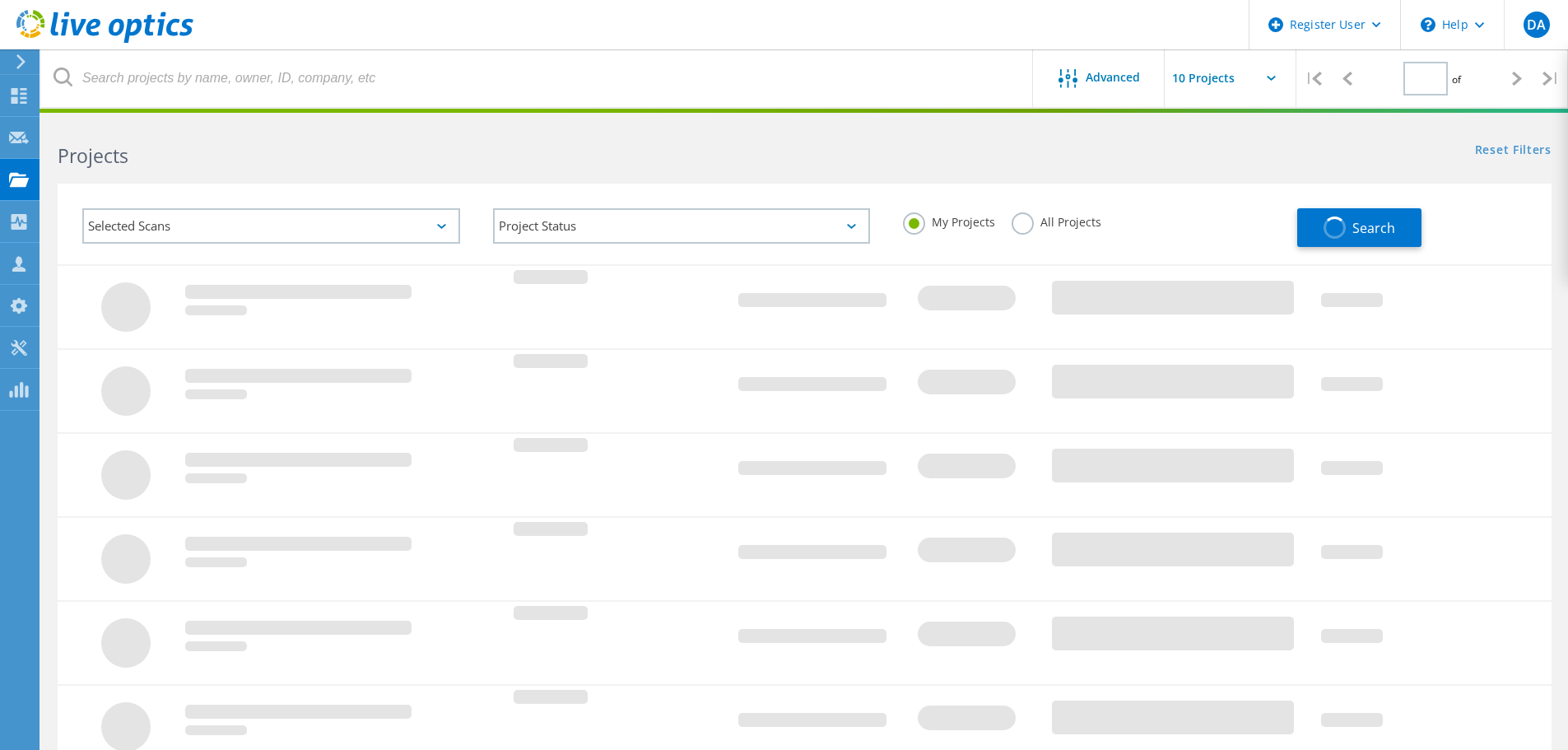
type input "1"
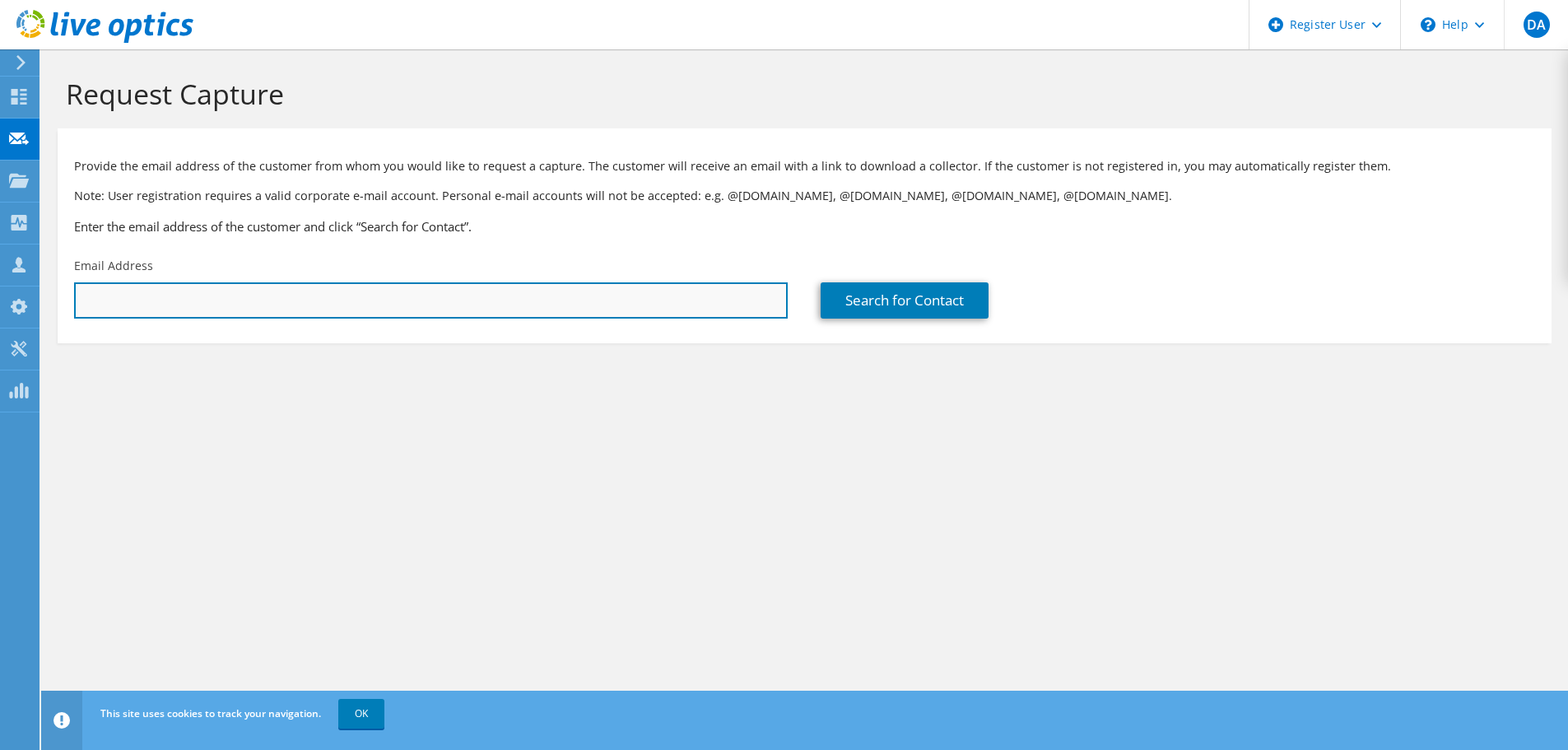
click at [484, 301] on input "text" at bounding box center [430, 301] width 713 height 36
paste input "kevin.campbell@swisslog.com"
type input "kevin.campbell@swisslog.com"
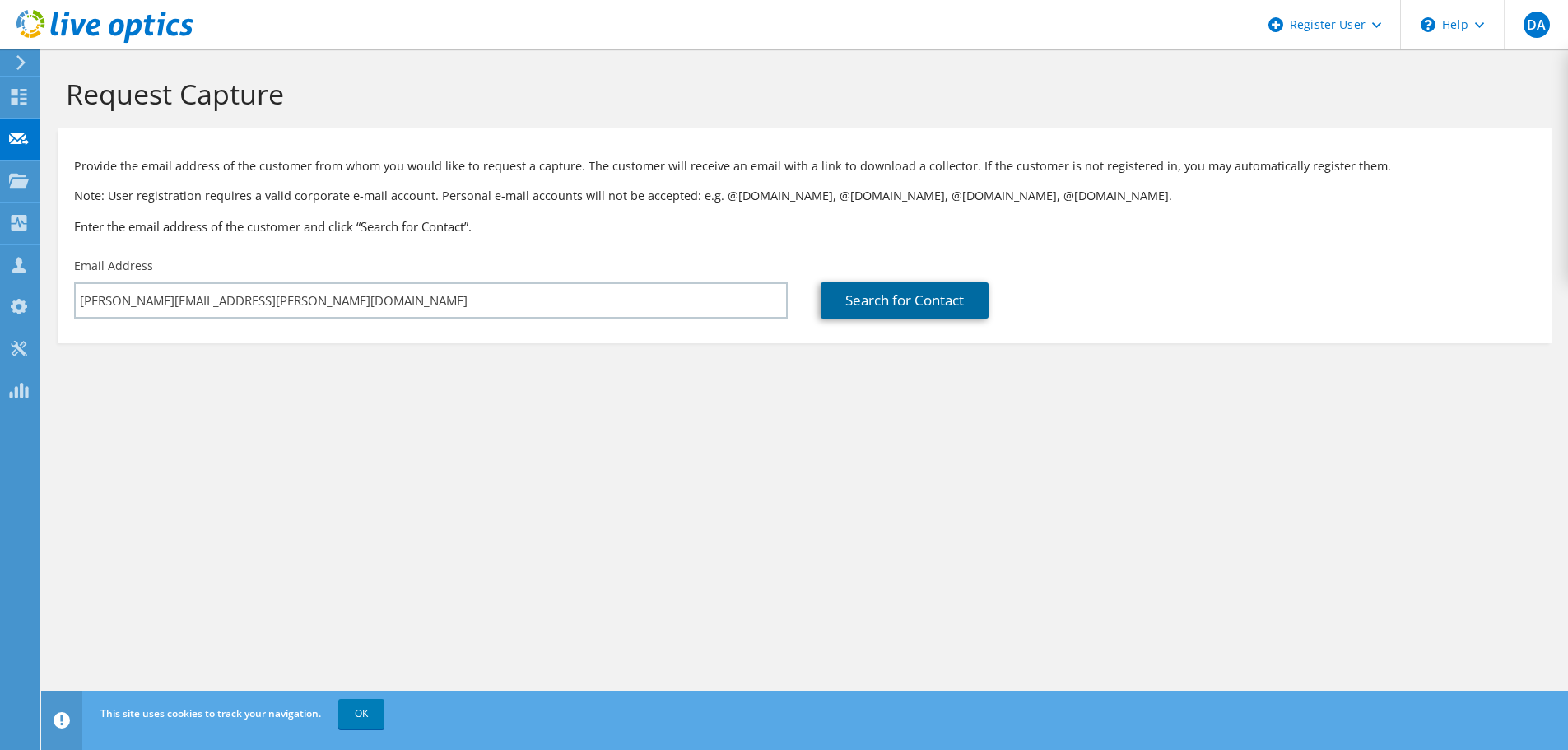
click at [933, 291] on link "Search for Contact" at bounding box center [904, 301] width 168 height 36
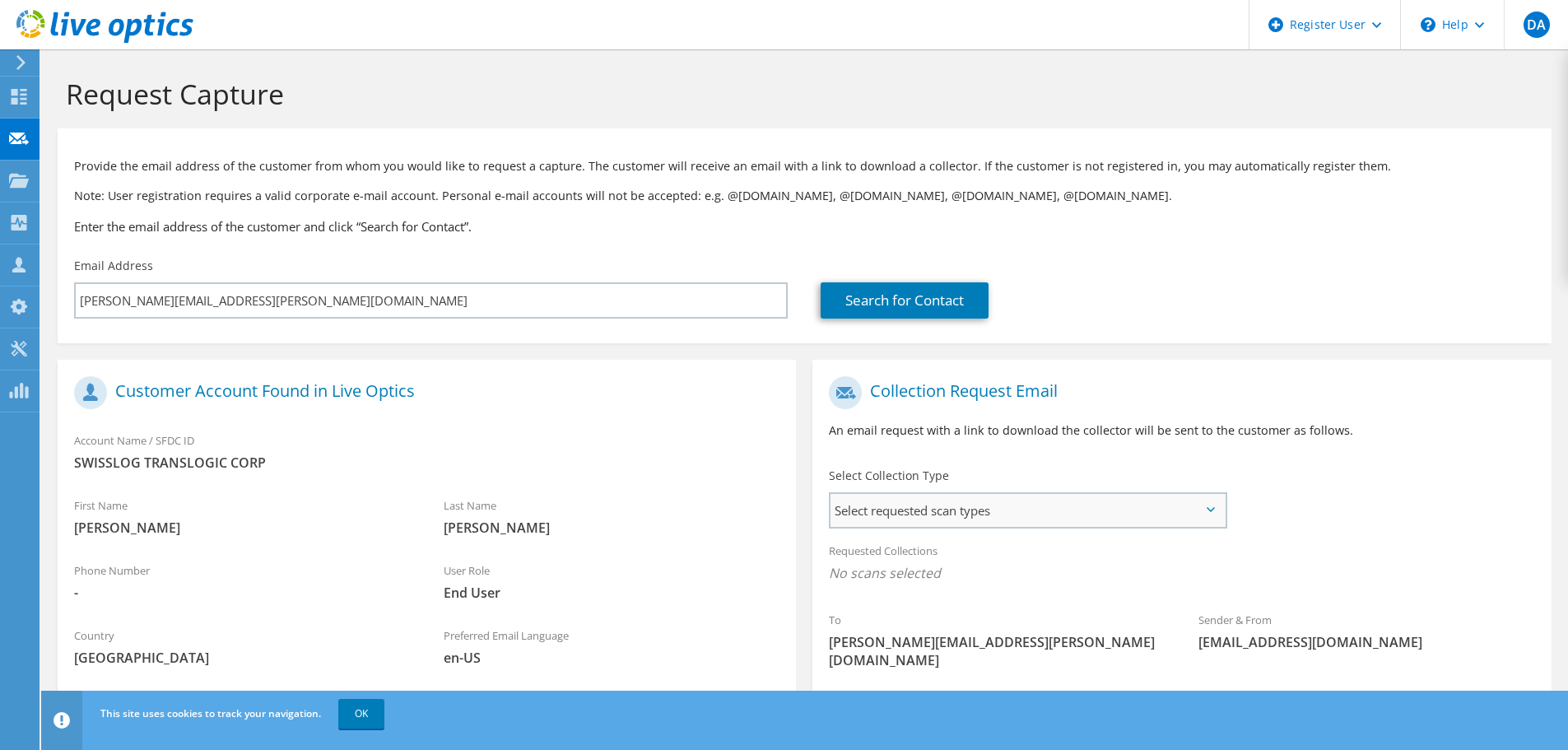
click at [934, 494] on span "Select requested scan types" at bounding box center [1028, 511] width 394 height 33
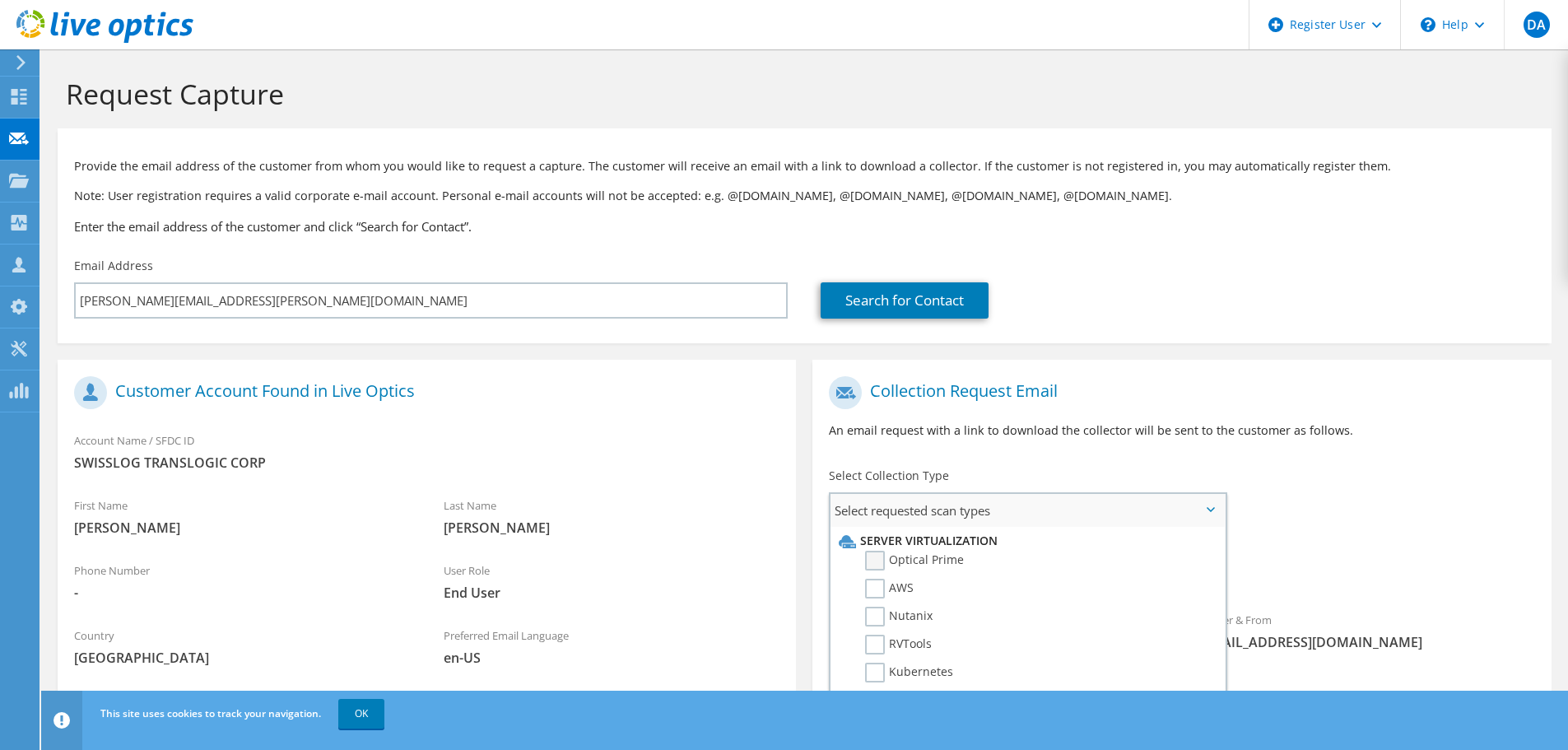
click at [891, 567] on label "Optical Prime" at bounding box center [914, 561] width 99 height 20
click at [0, 0] on input "Optical Prime" at bounding box center [0, 0] width 0 height 0
click at [1053, 454] on div "Collection Request Email An email request with a link to download the collector…" at bounding box center [1182, 414] width 738 height 91
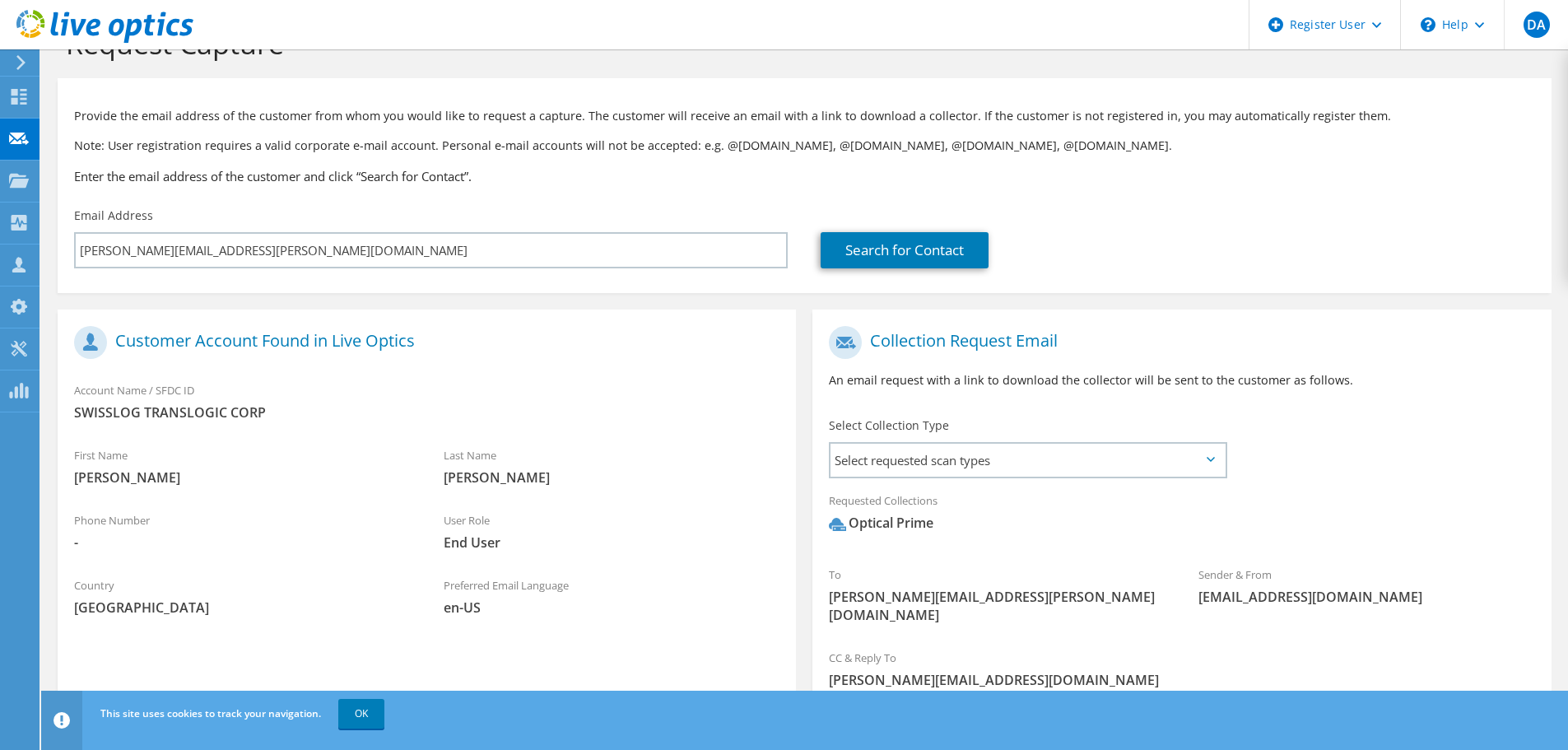
scroll to position [156, 0]
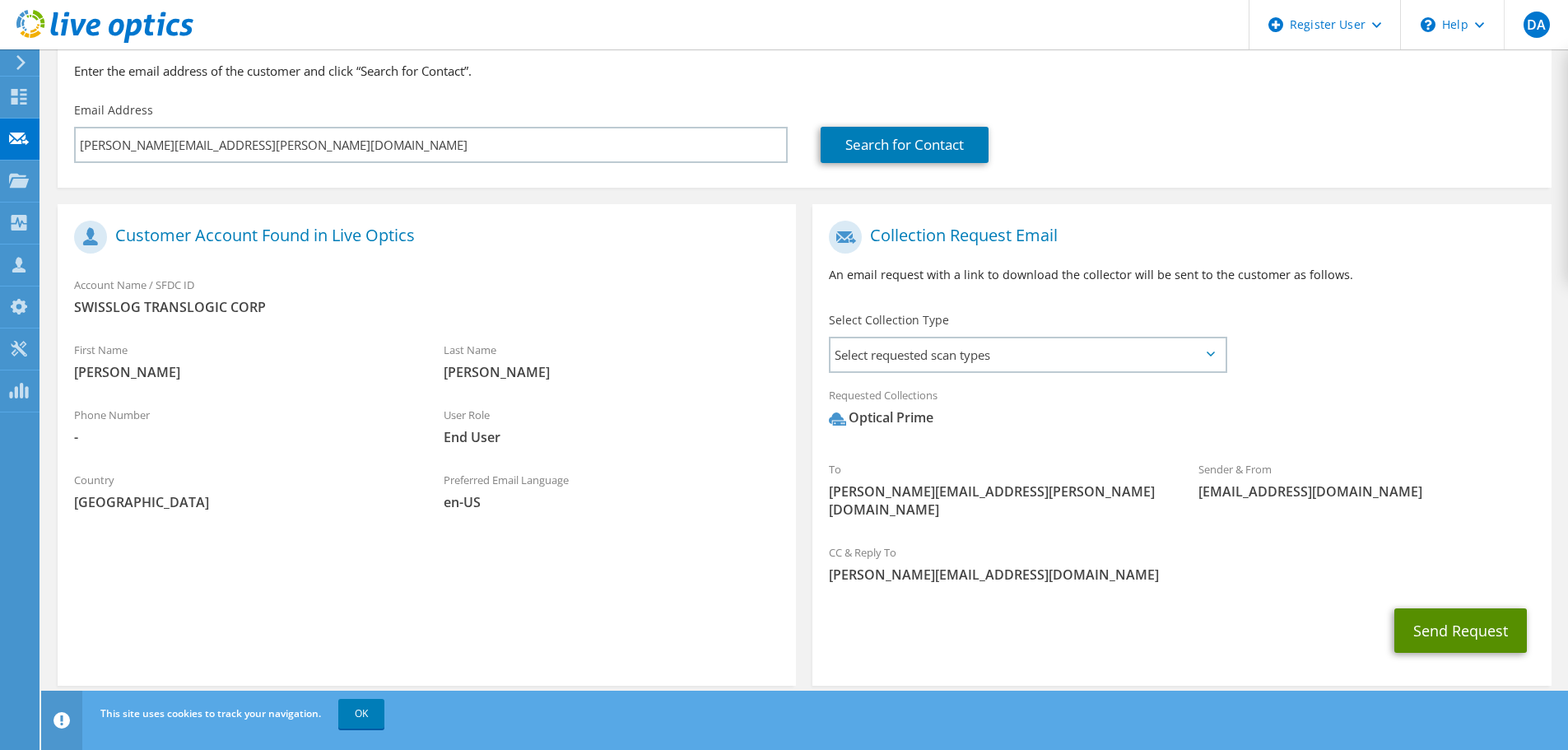
click at [1432, 617] on button "Send Request" at bounding box center [1460, 631] width 133 height 45
